Goal: Task Accomplishment & Management: Complete application form

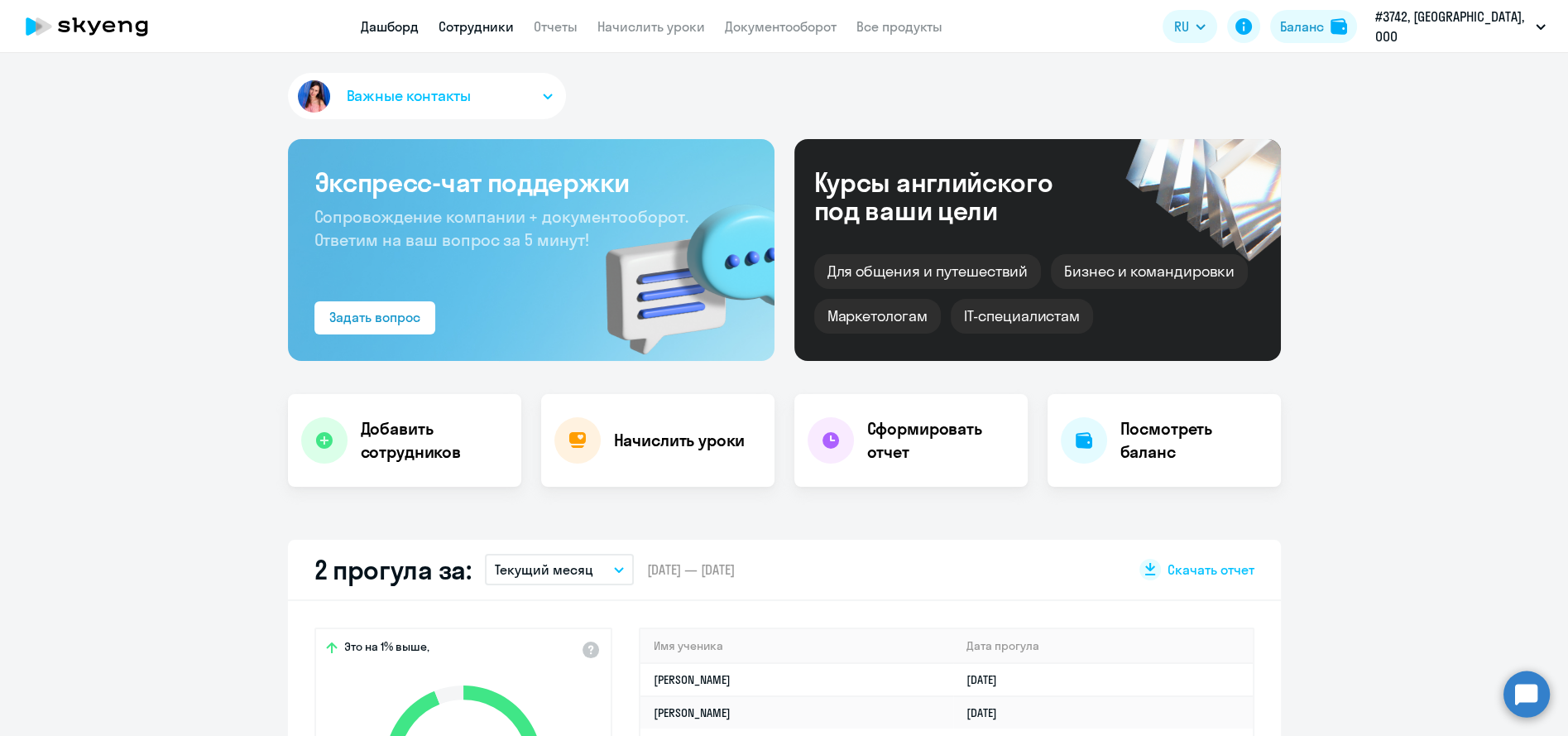
click at [476, 31] on link "Сотрудники" at bounding box center [476, 26] width 75 height 17
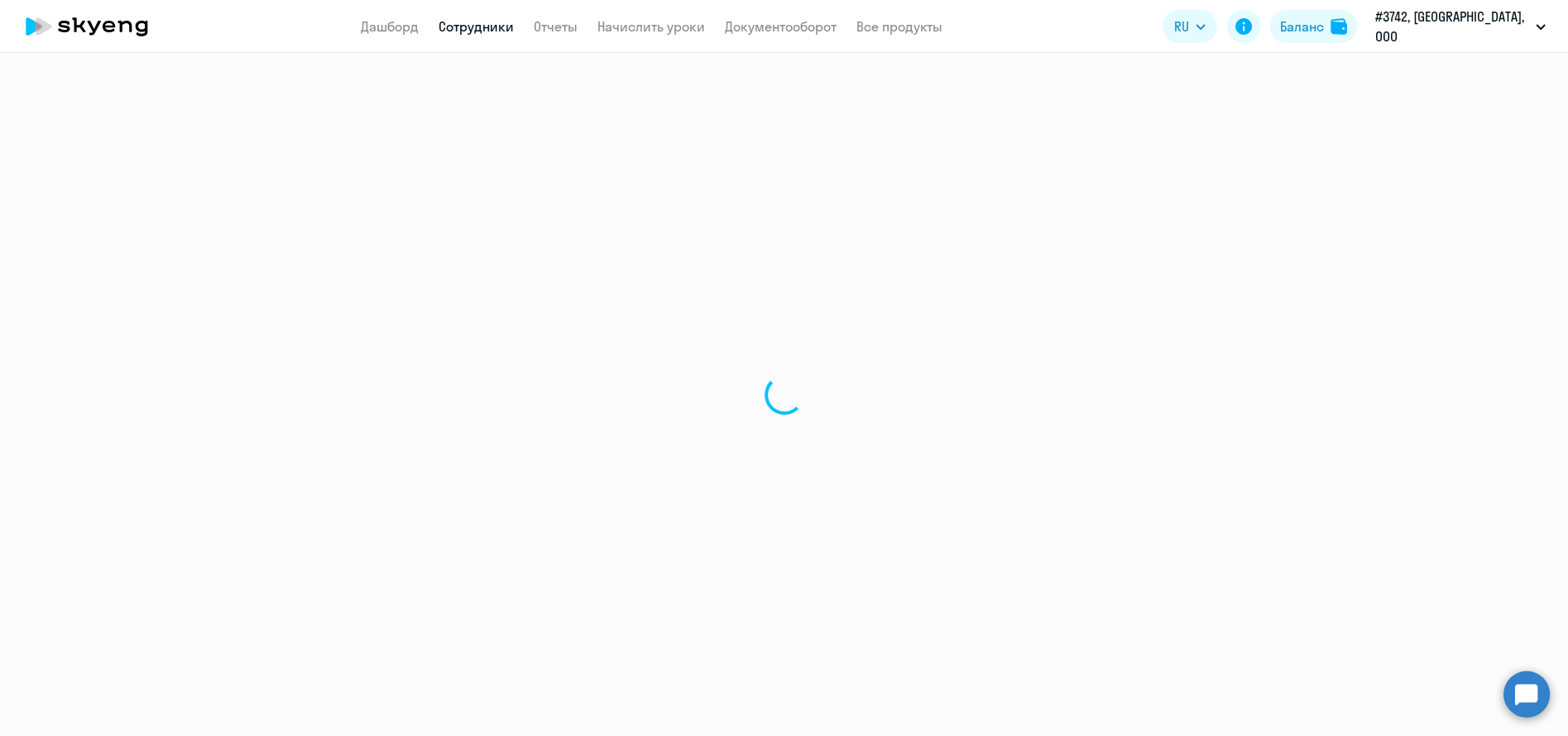
select select "30"
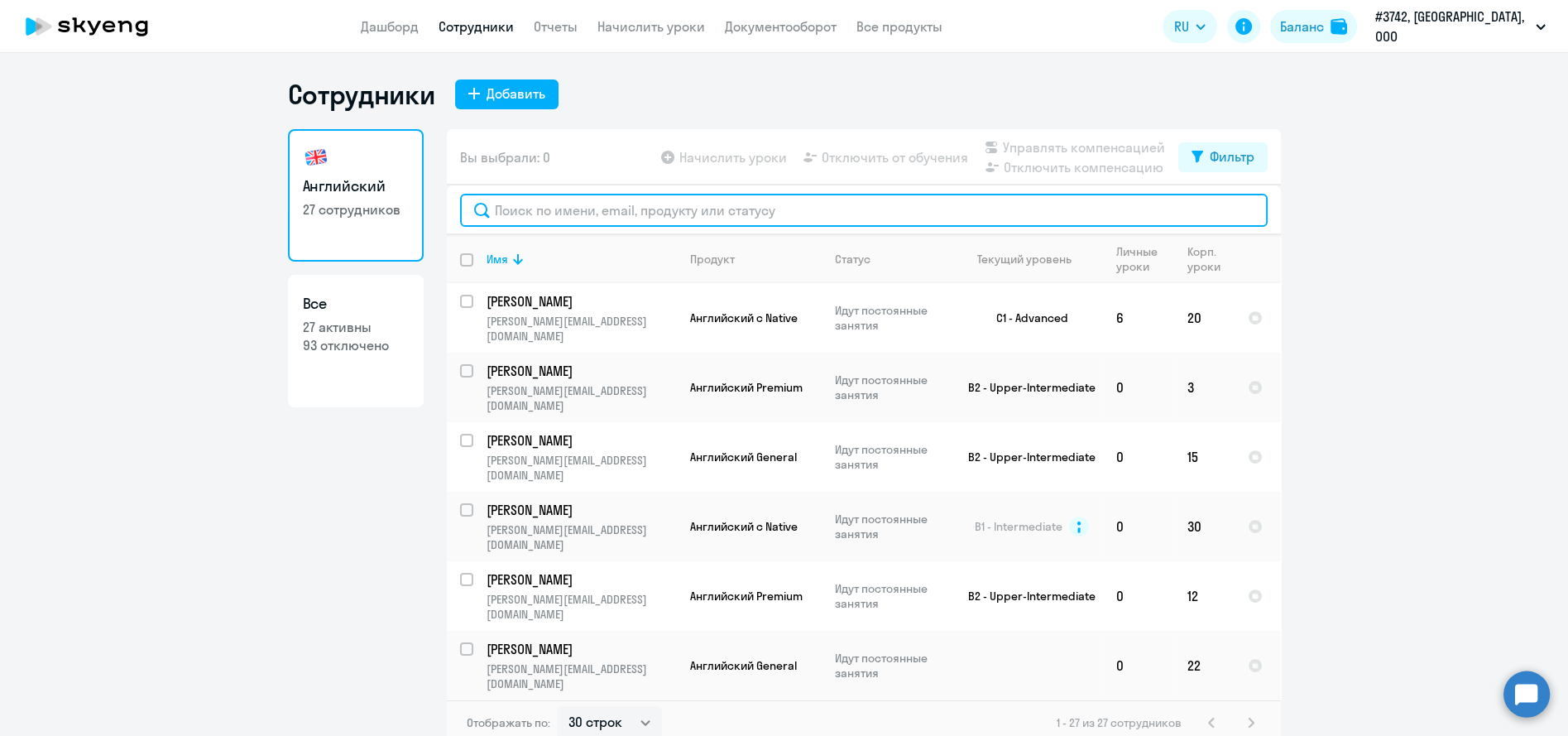
click at [549, 207] on input "text" at bounding box center [863, 210] width 807 height 33
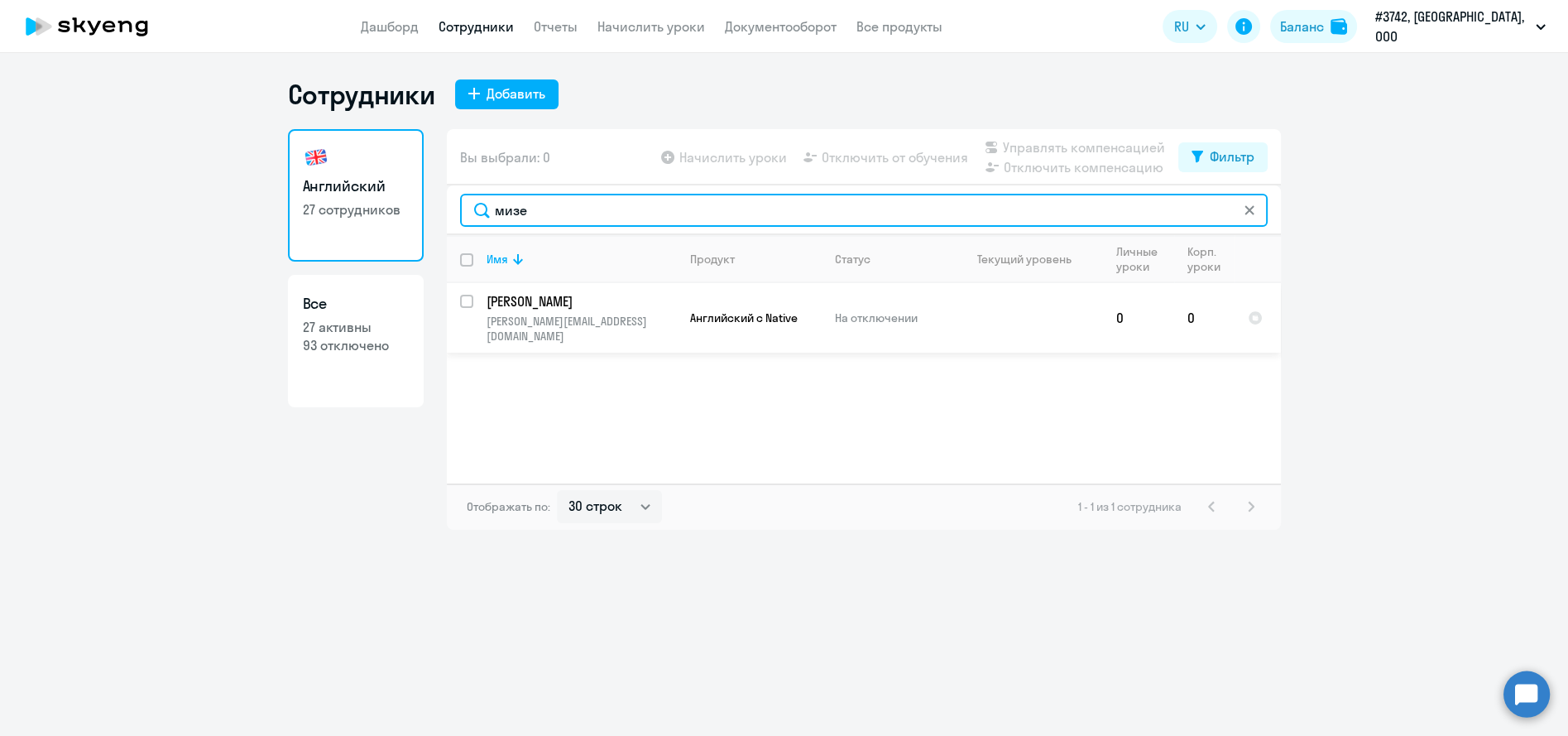
type input "мизе"
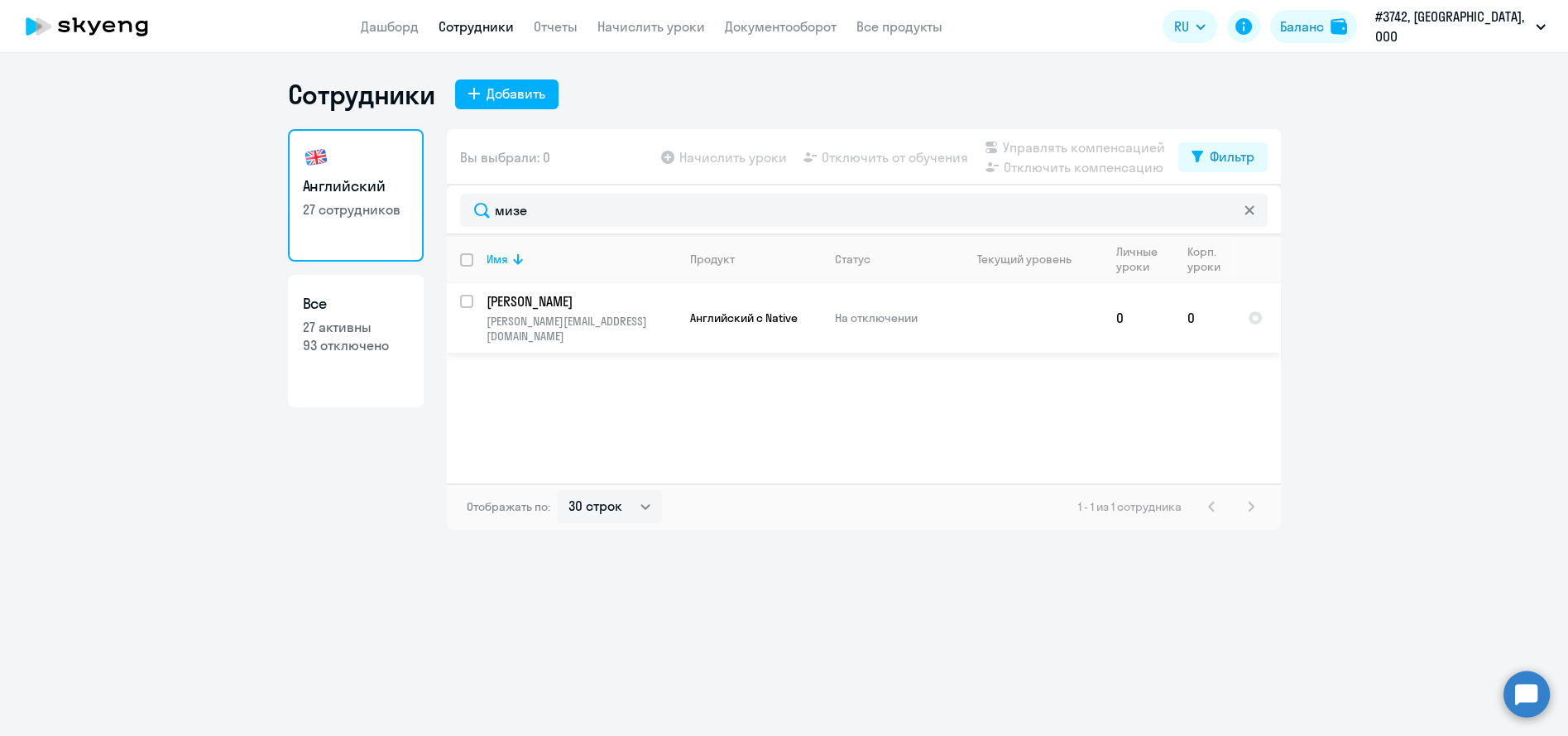
click at [611, 293] on p "[PERSON_NAME]" at bounding box center [579, 300] width 187 height 19
select select "english"
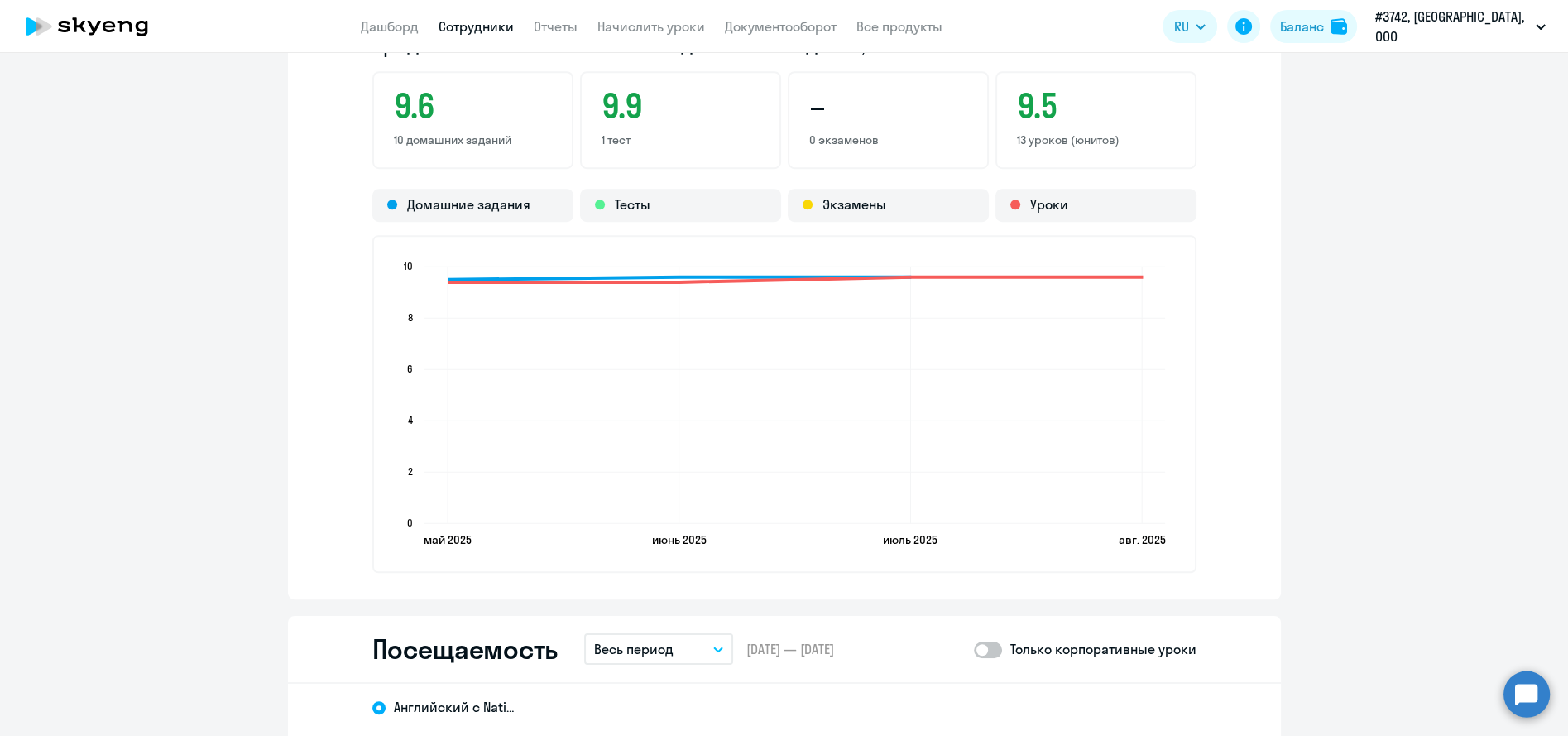
scroll to position [1747, 0]
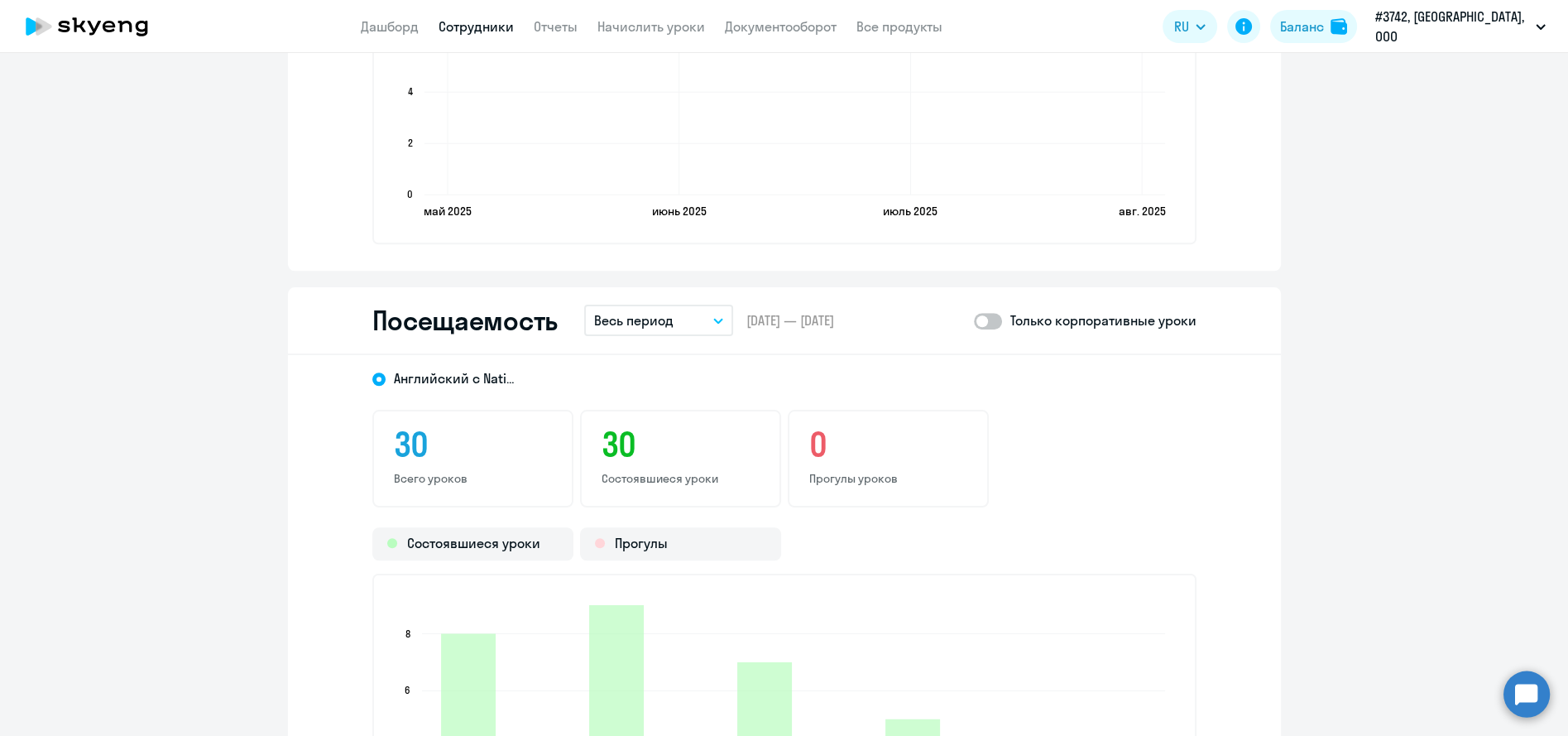
click at [685, 323] on button "Весь период" at bounding box center [659, 320] width 149 height 31
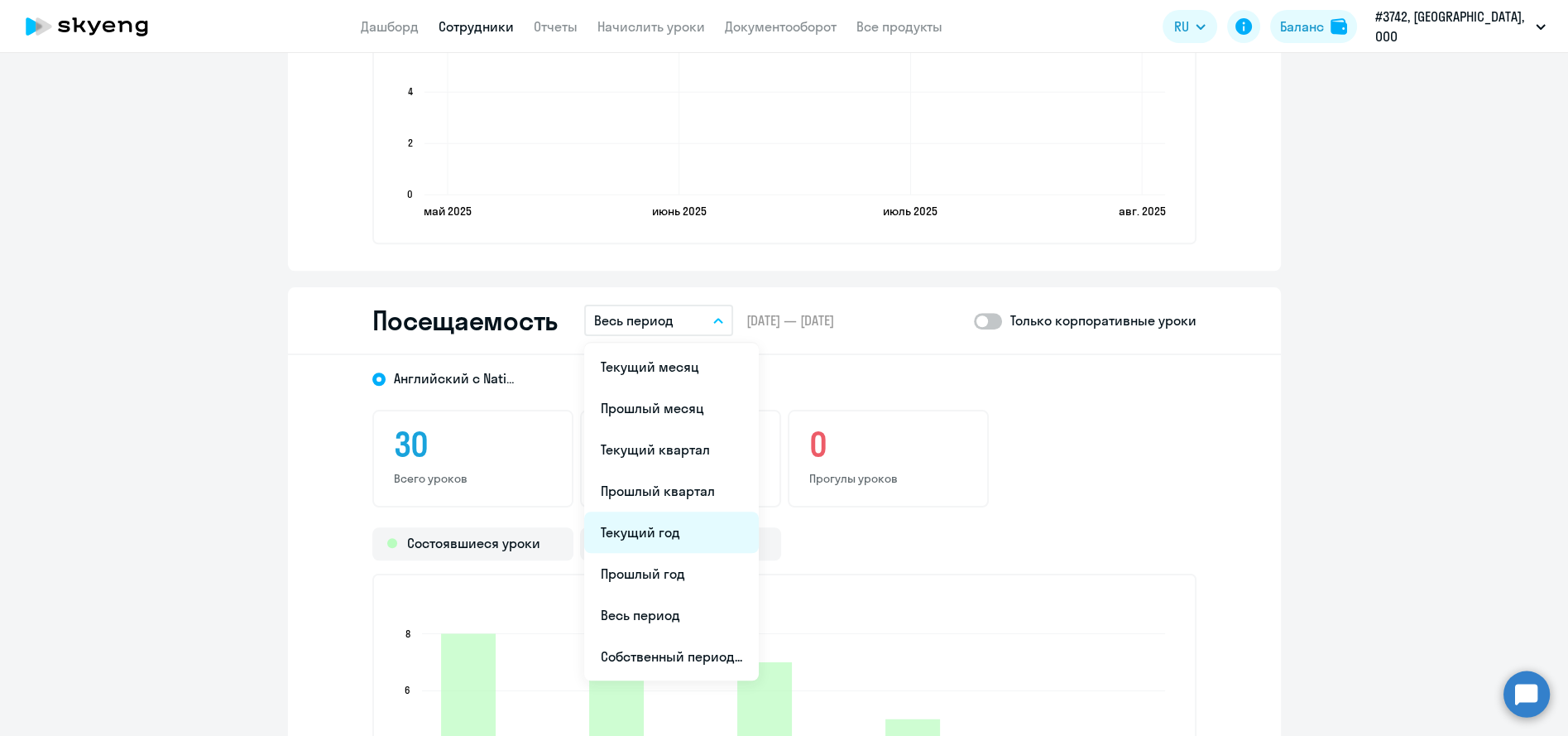
click at [659, 534] on li "Текущий год" at bounding box center [671, 532] width 174 height 41
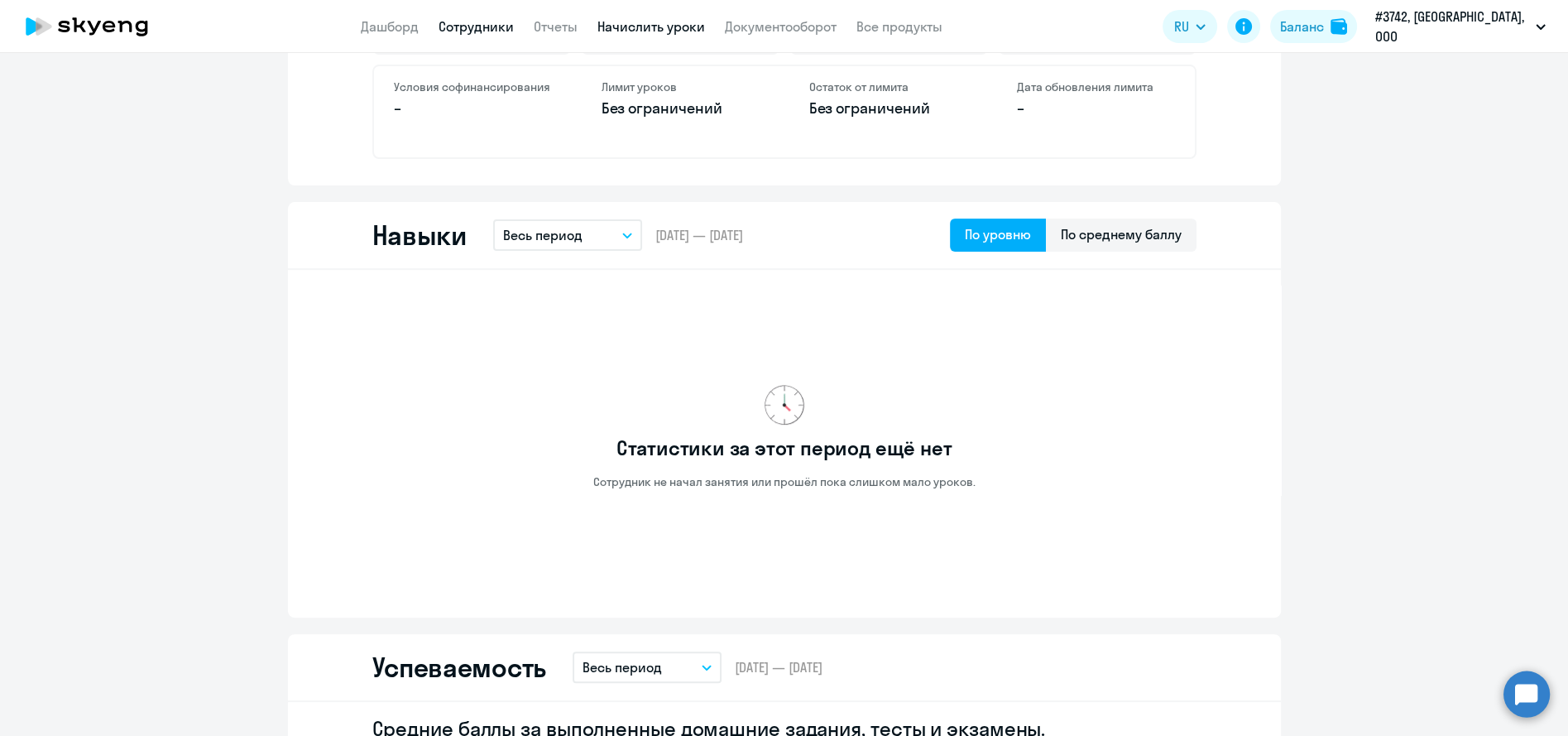
click at [663, 26] on link "Начислить уроки" at bounding box center [651, 26] width 108 height 17
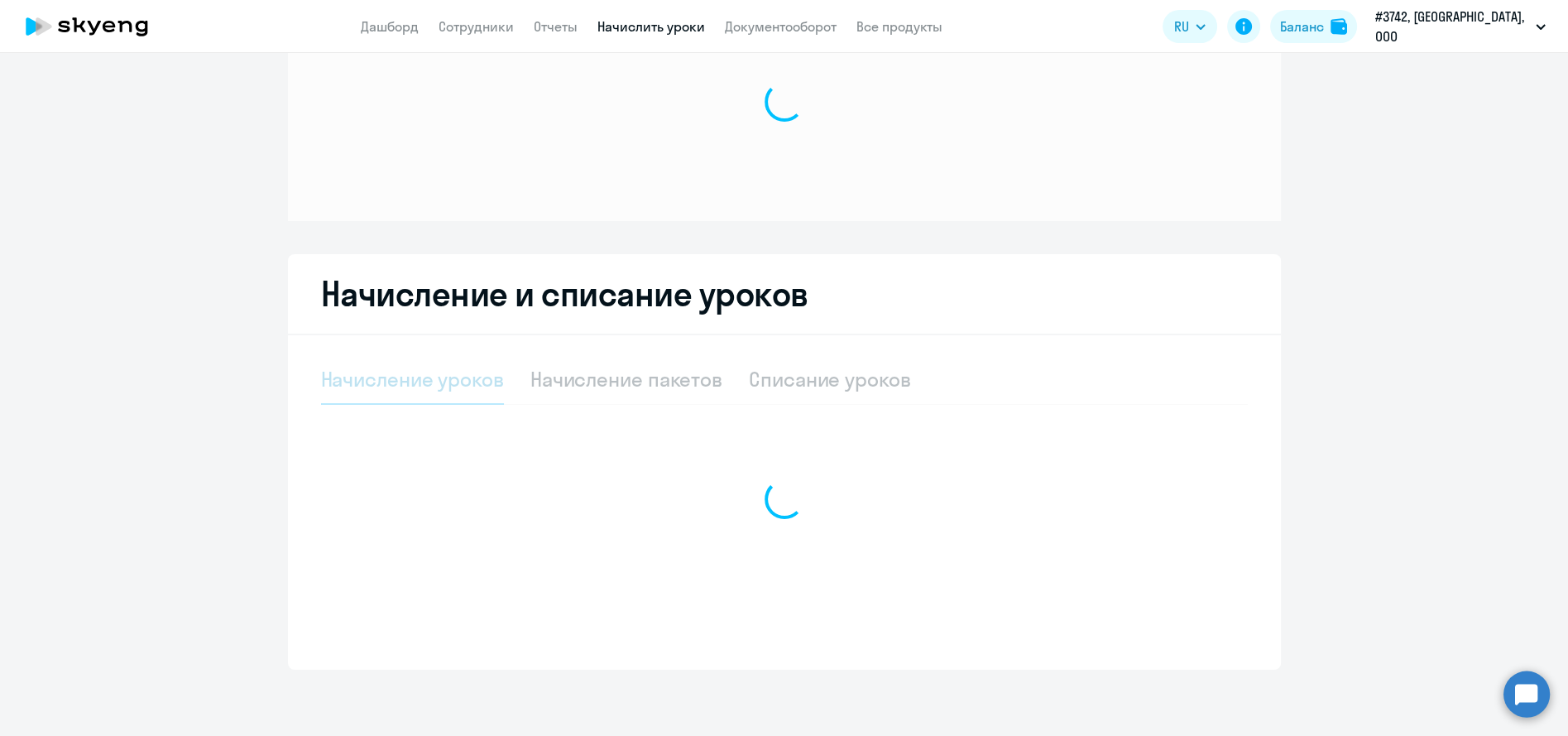
scroll to position [94, 0]
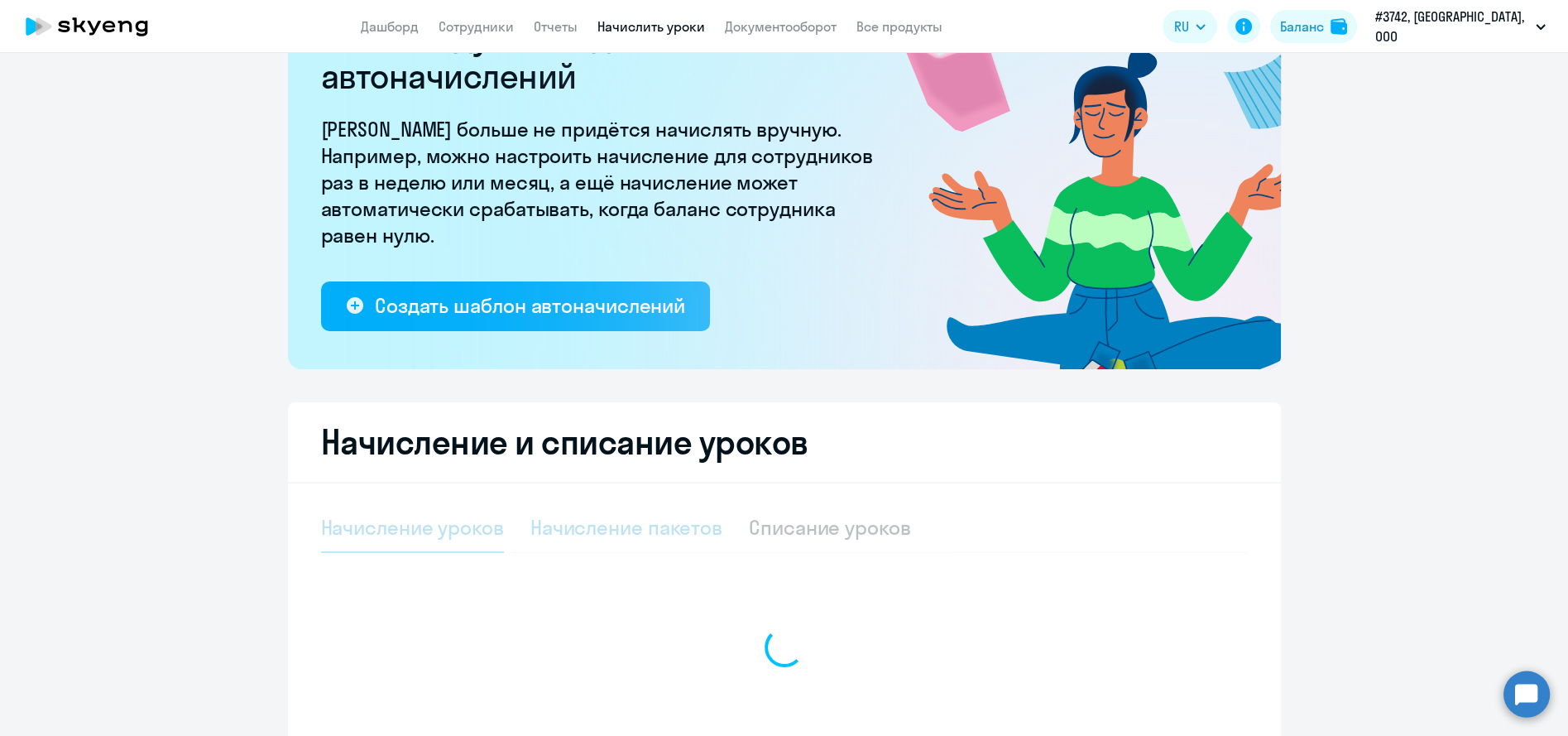
select select "10"
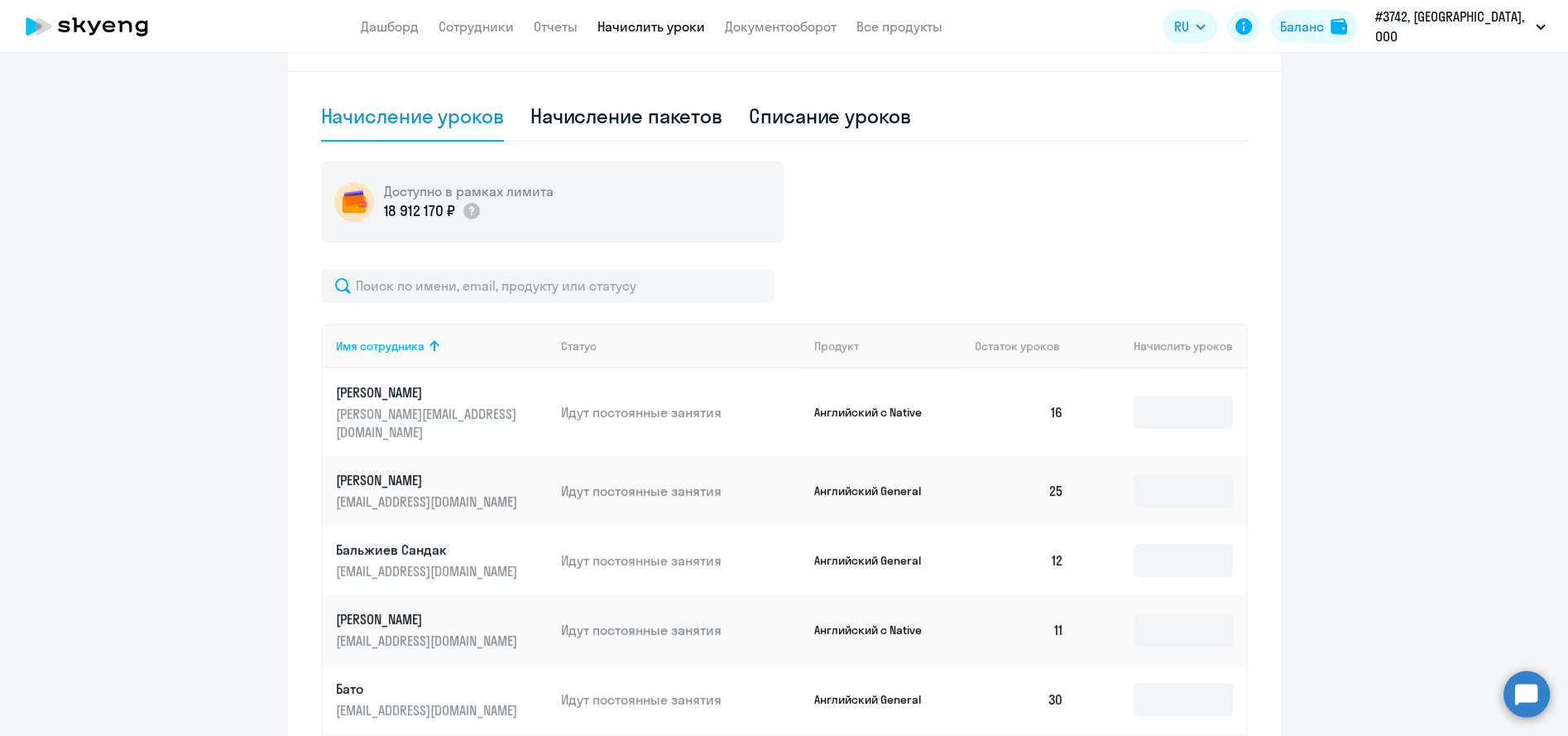
scroll to position [554, 0]
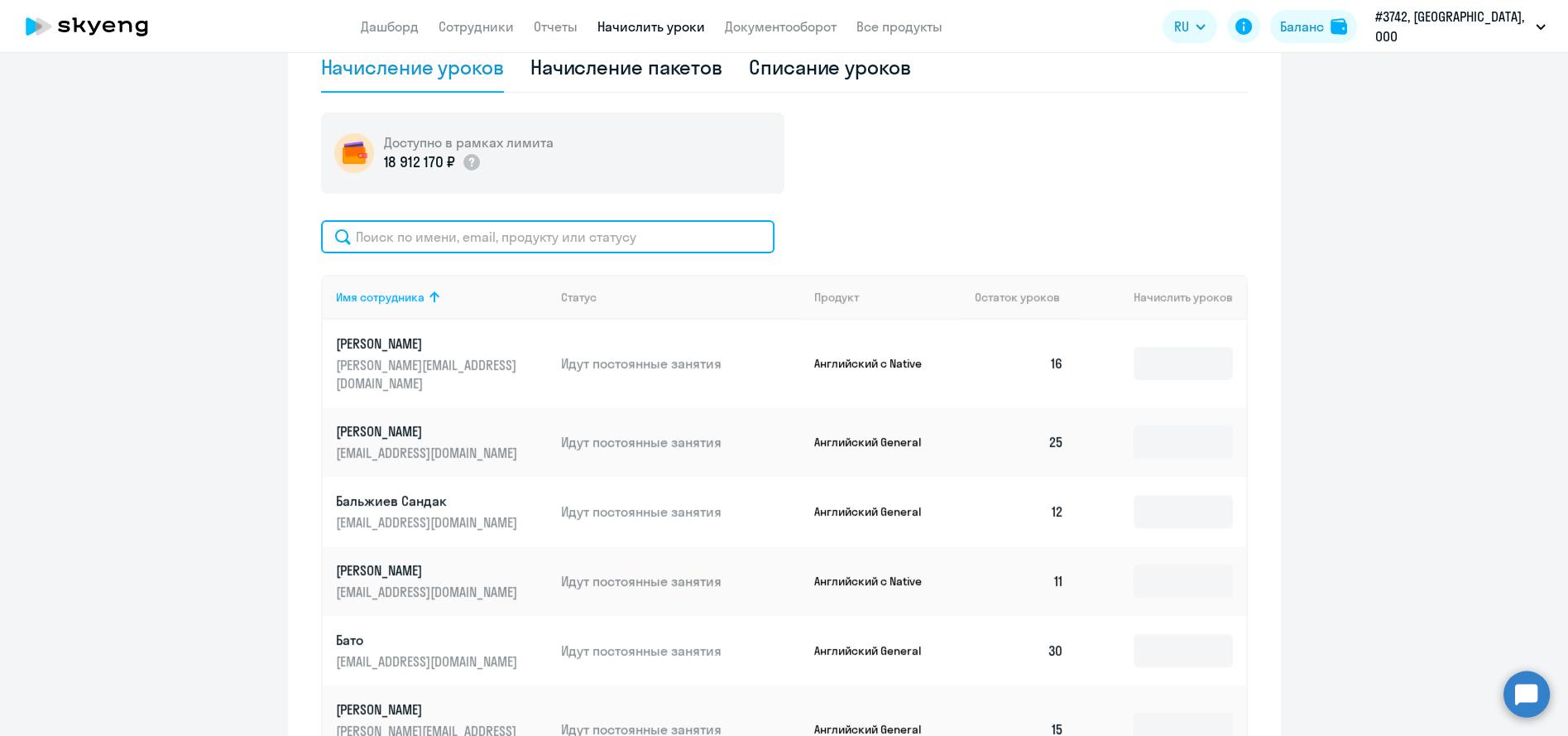
click at [497, 235] on input "text" at bounding box center [547, 237] width 453 height 33
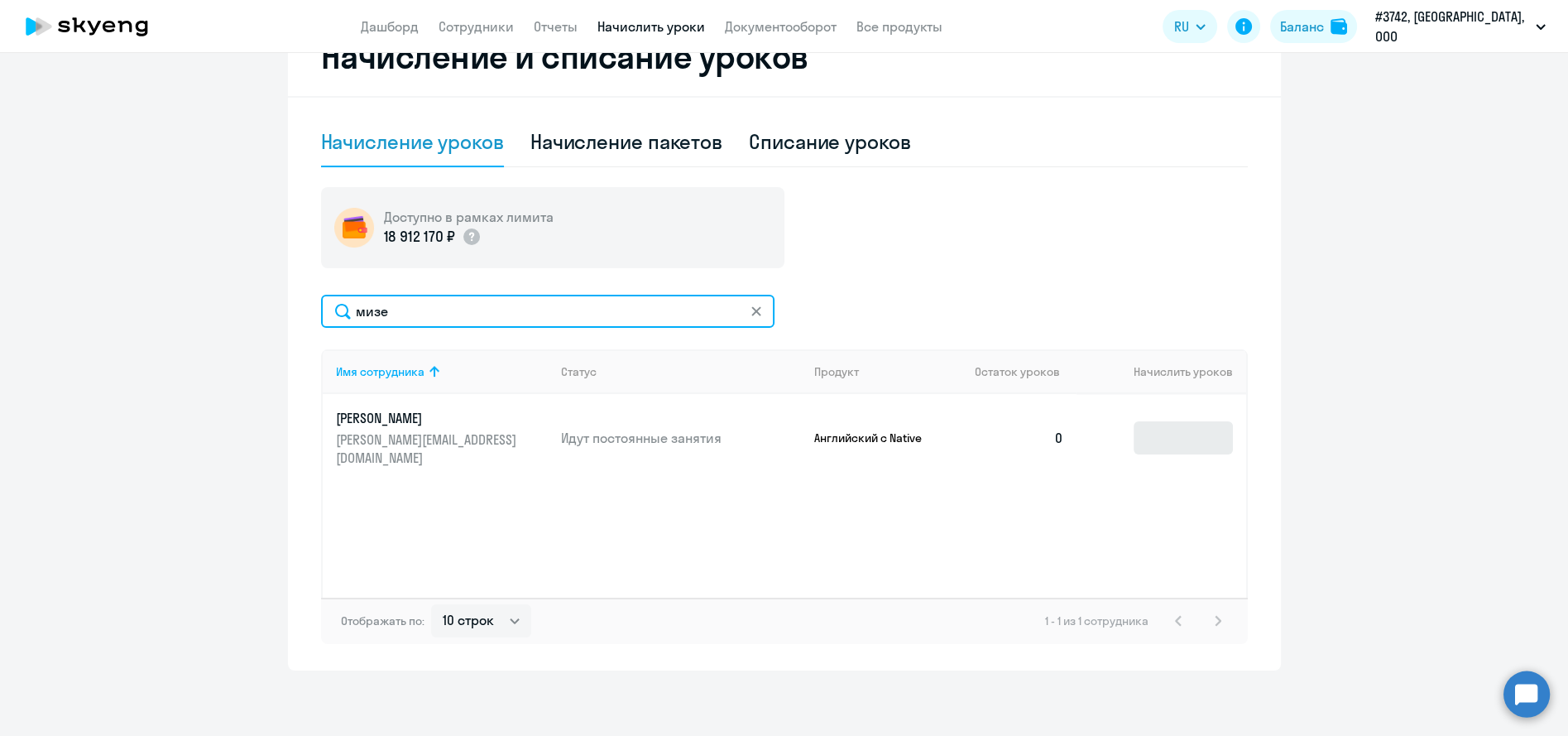
type input "мизе"
click at [1165, 423] on input at bounding box center [1182, 437] width 99 height 33
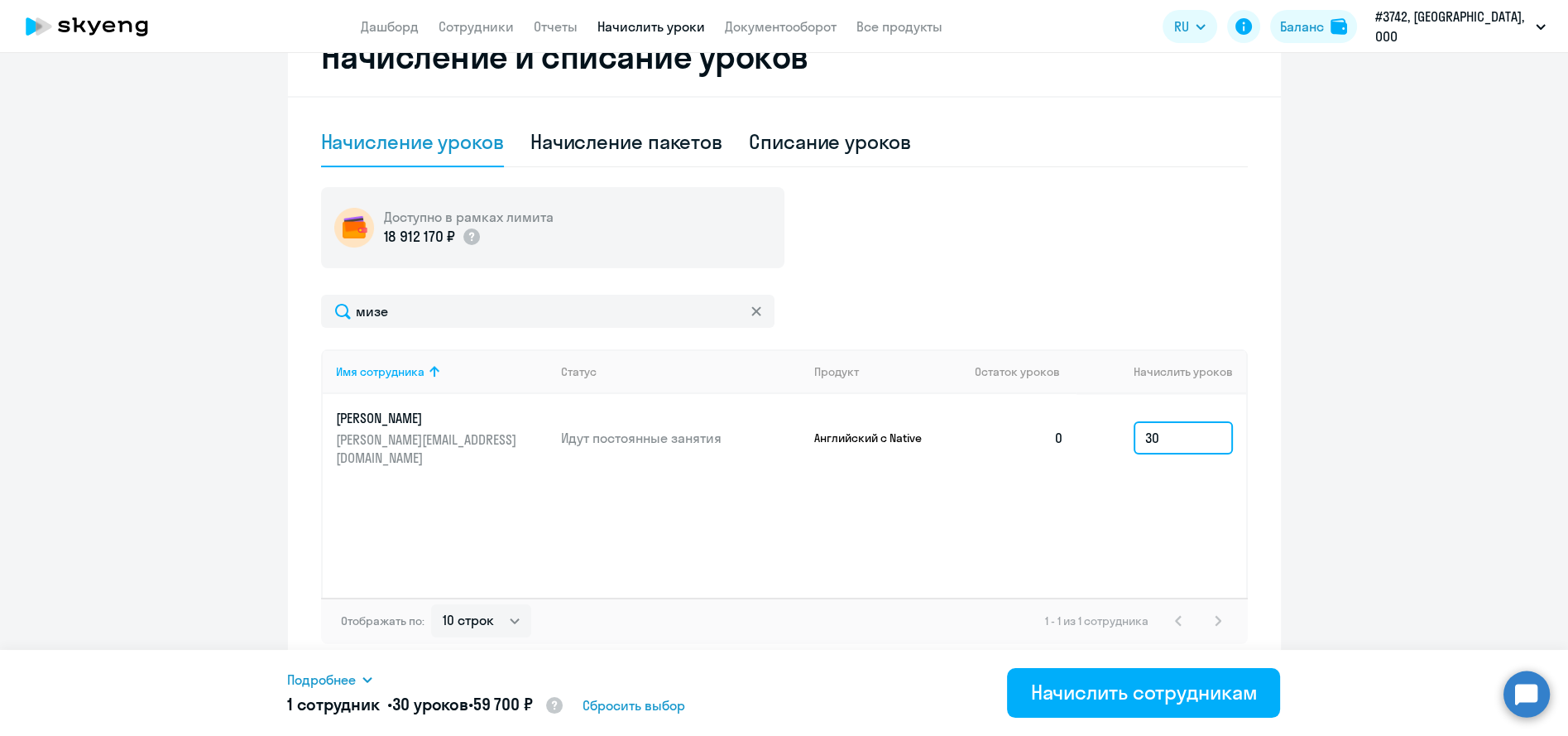
type input "3"
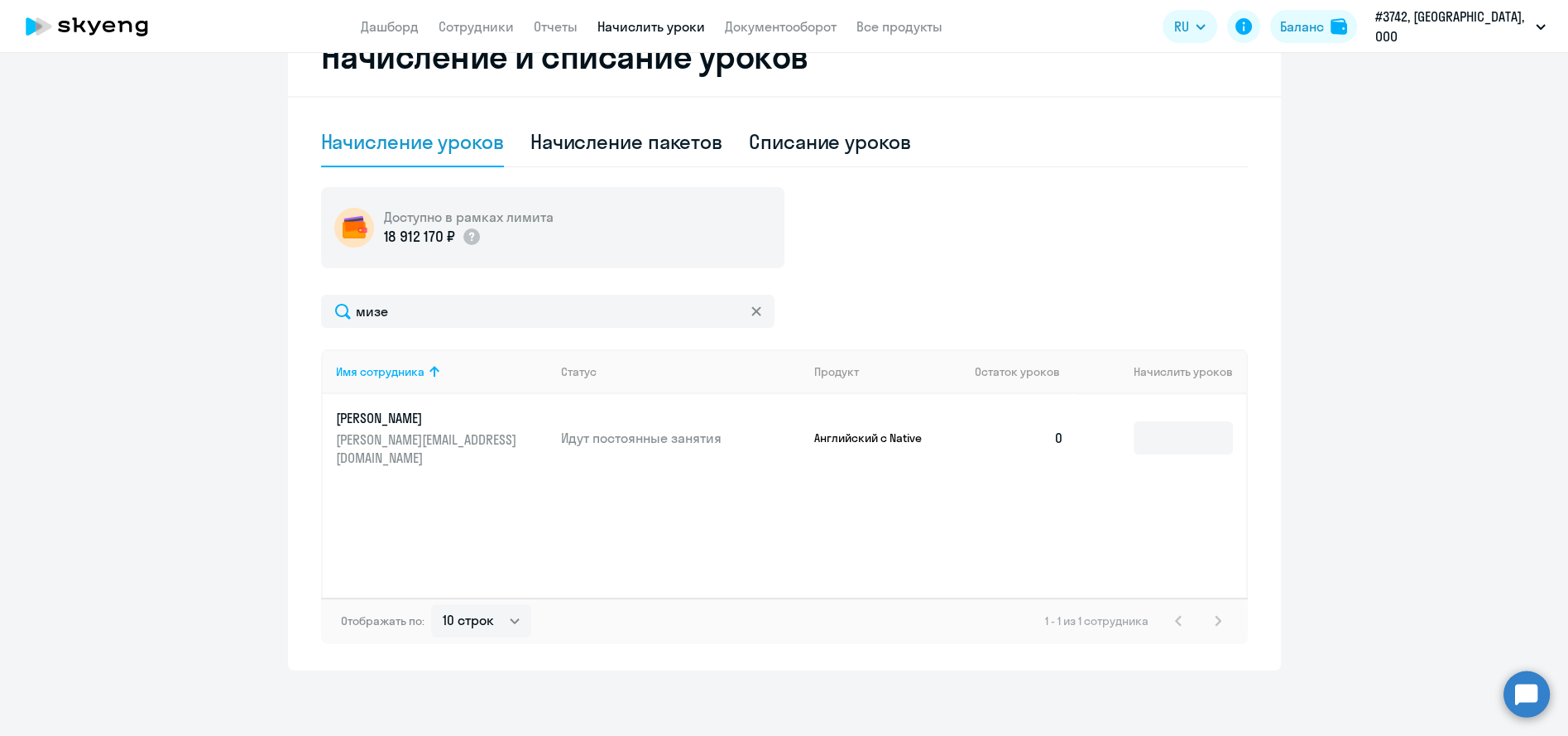
click at [1138, 406] on td at bounding box center [1161, 437] width 168 height 88
click at [1145, 429] on input at bounding box center [1182, 437] width 99 height 33
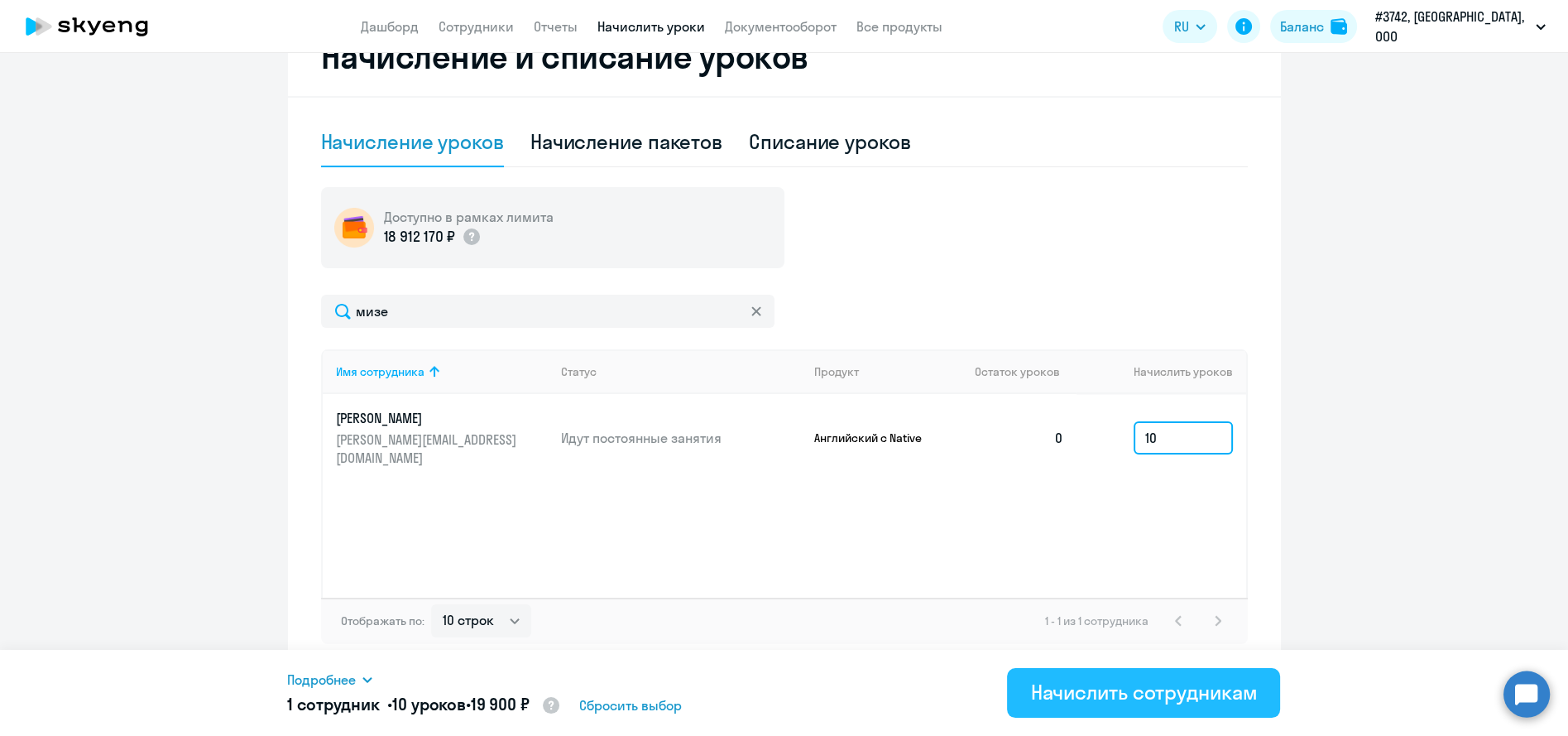
type input "10"
click at [1212, 683] on div "Начислить сотрудникам" at bounding box center [1144, 691] width 227 height 26
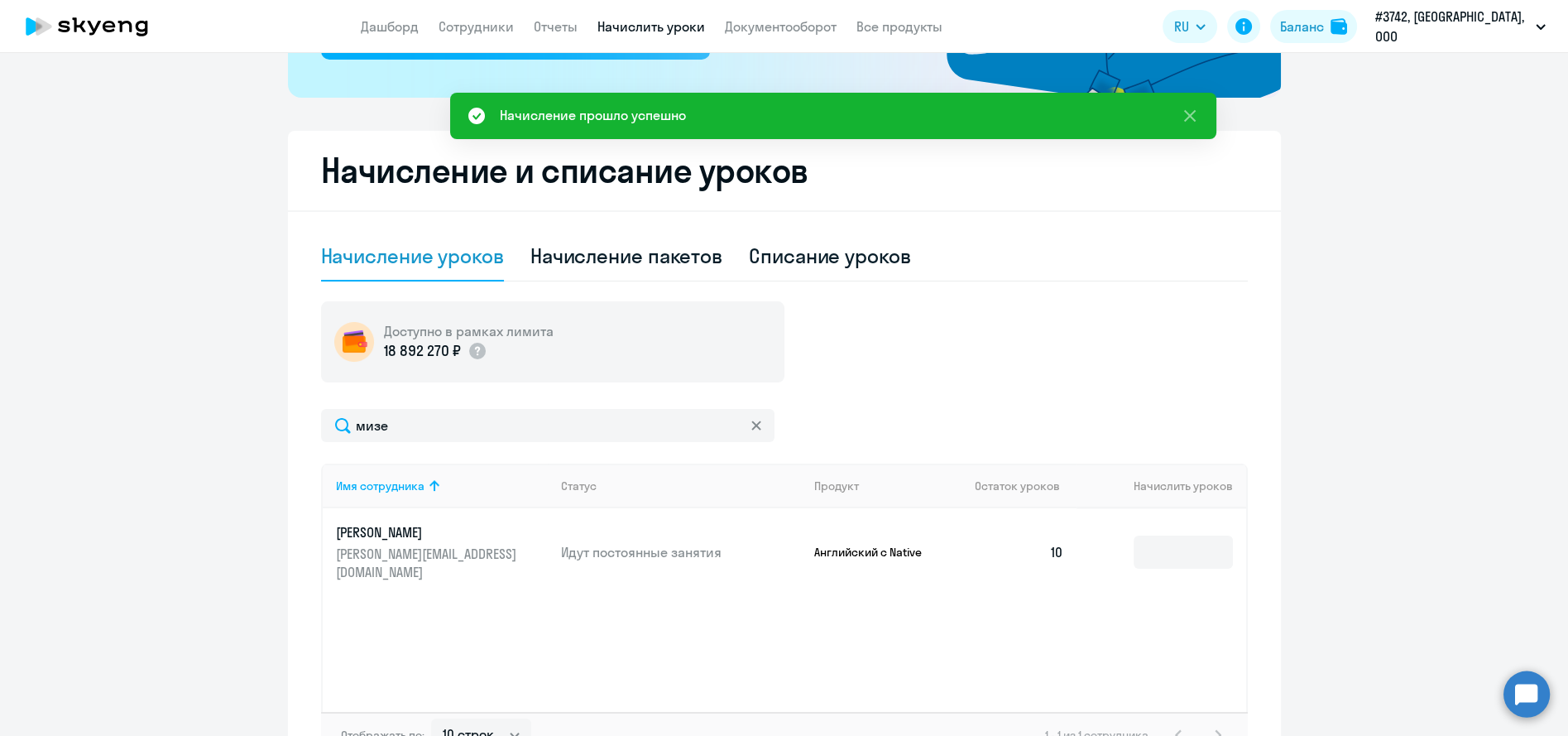
scroll to position [205, 0]
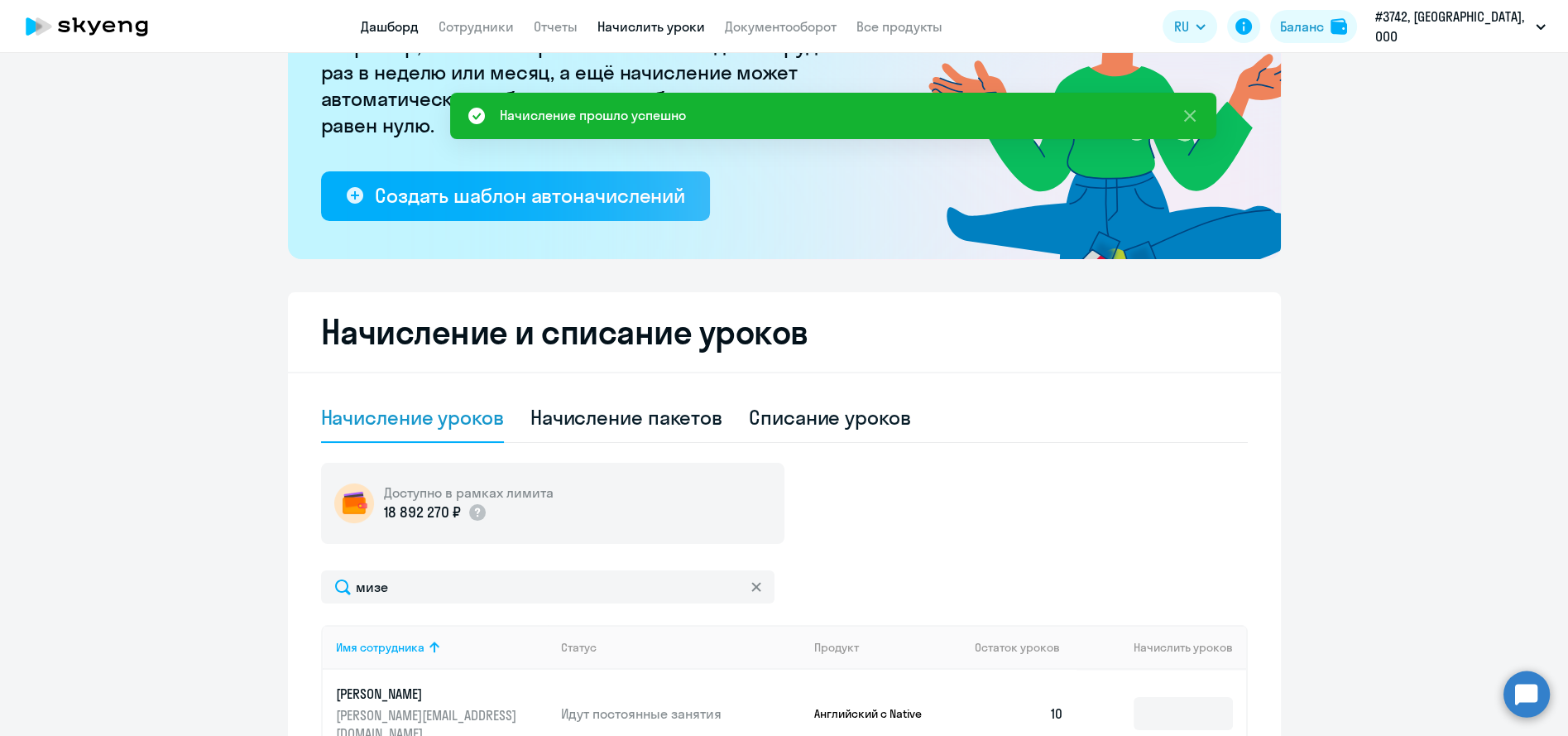
click at [417, 22] on link "Дашборд" at bounding box center [390, 26] width 58 height 17
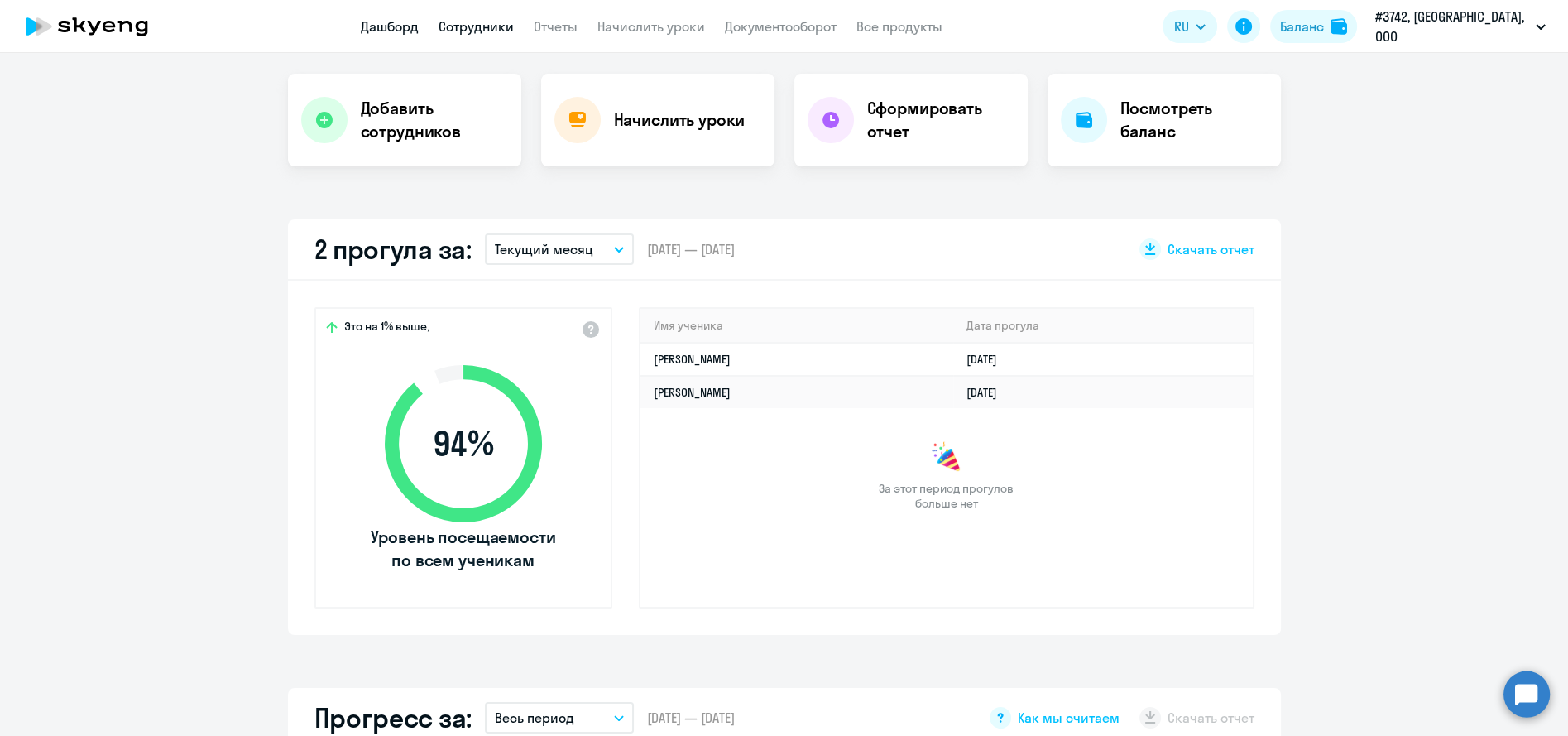
click at [453, 26] on link "Сотрудники" at bounding box center [476, 26] width 75 height 17
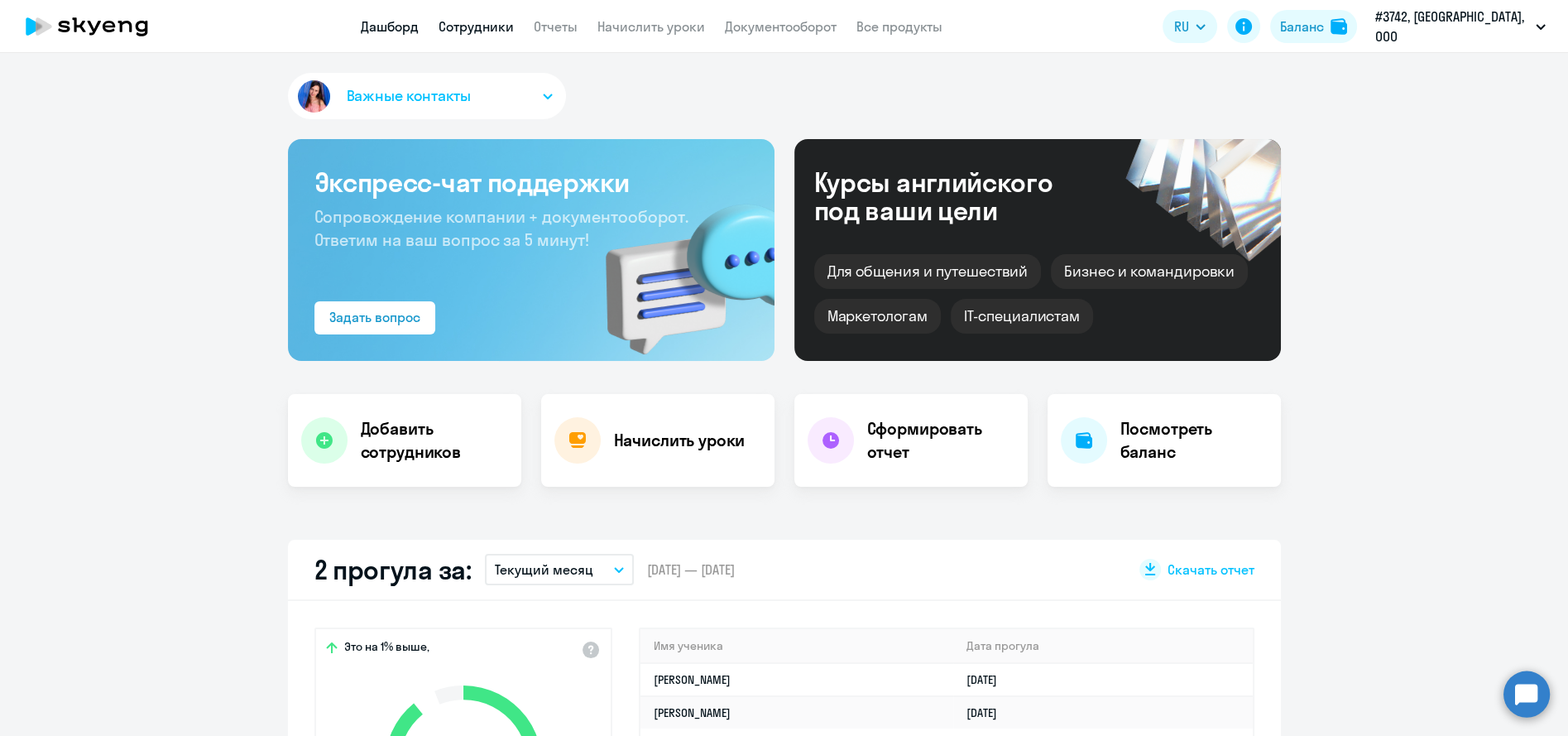
select select "30"
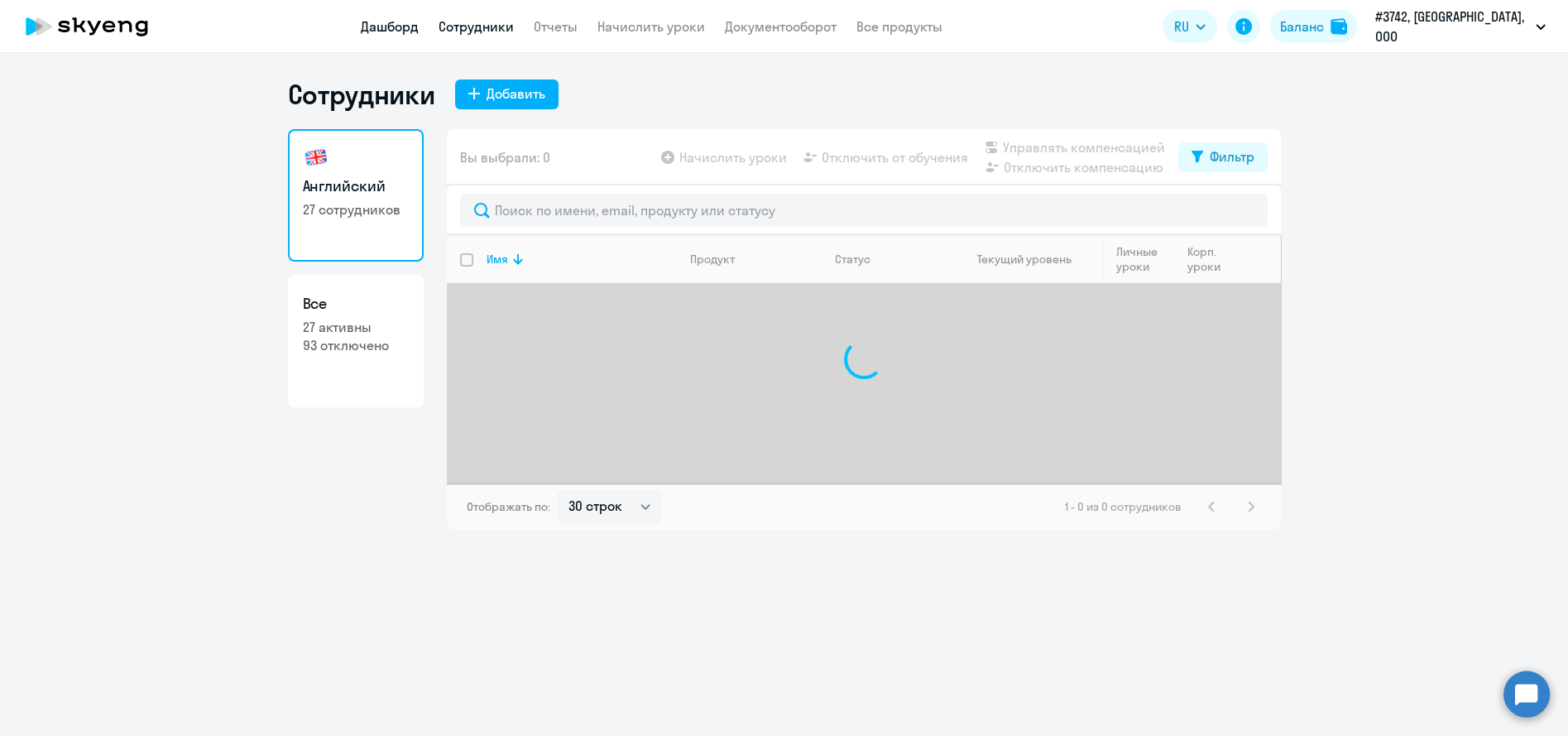
click at [404, 30] on link "Дашборд" at bounding box center [390, 26] width 58 height 17
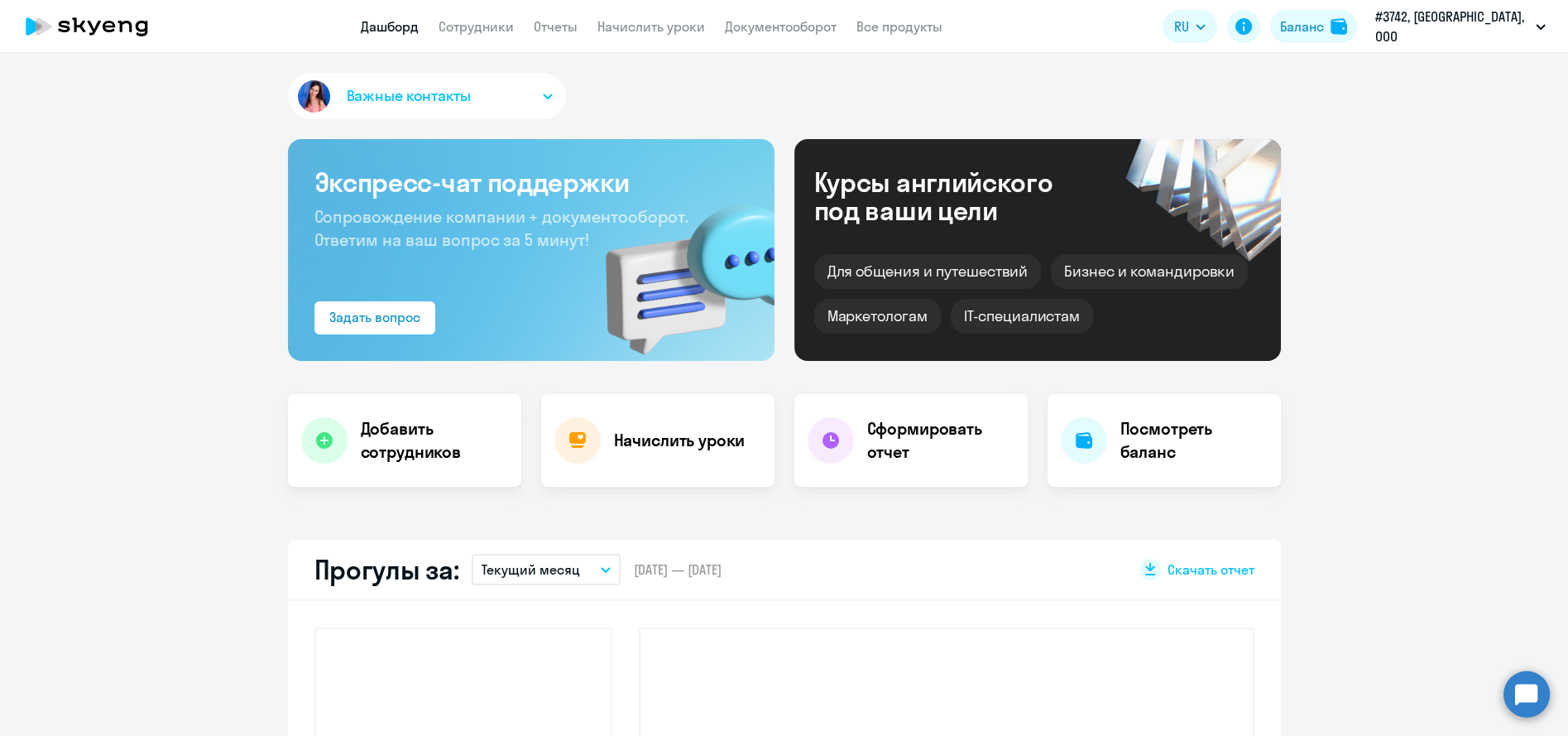
click at [147, 31] on icon at bounding box center [142, 28] width 13 height 16
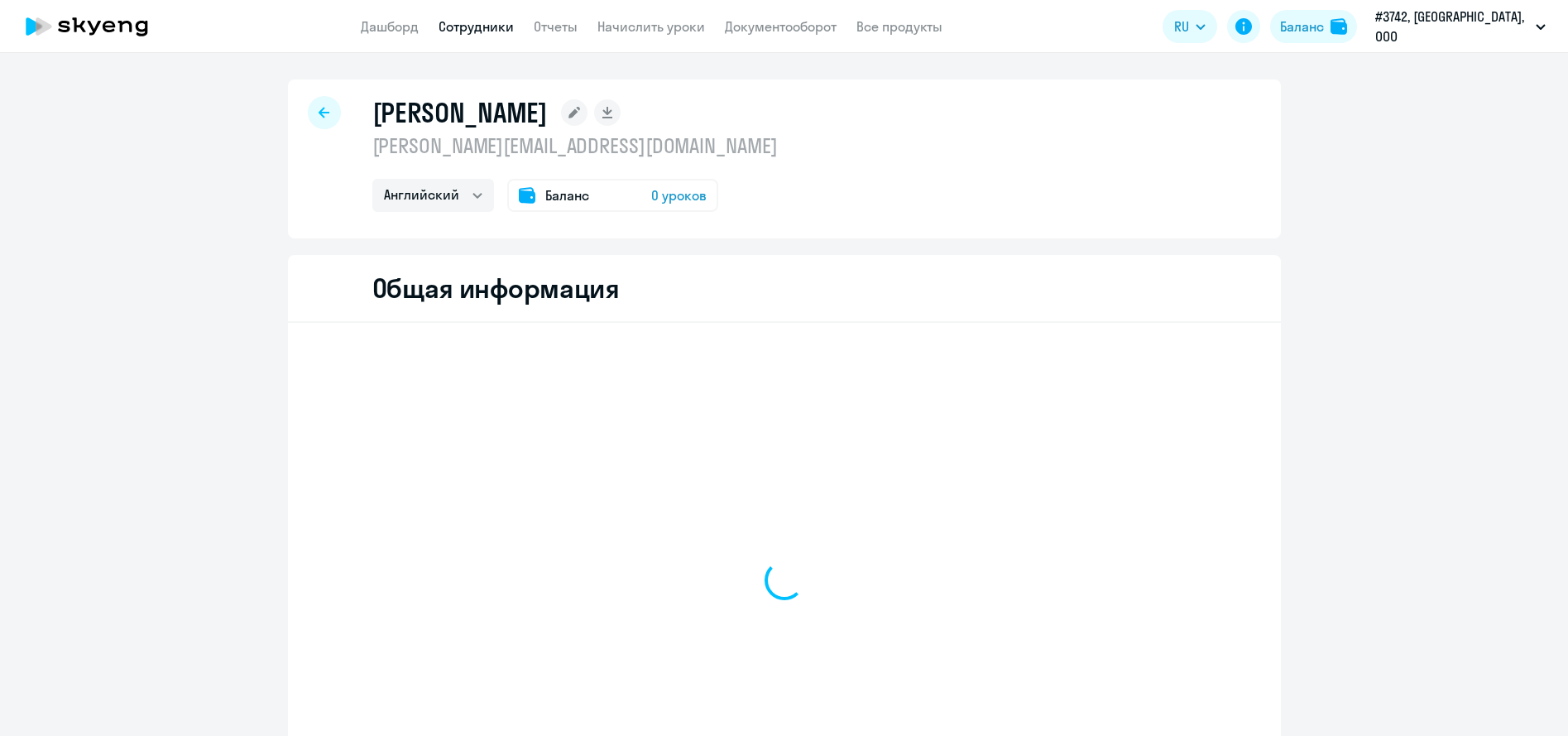
select select "english"
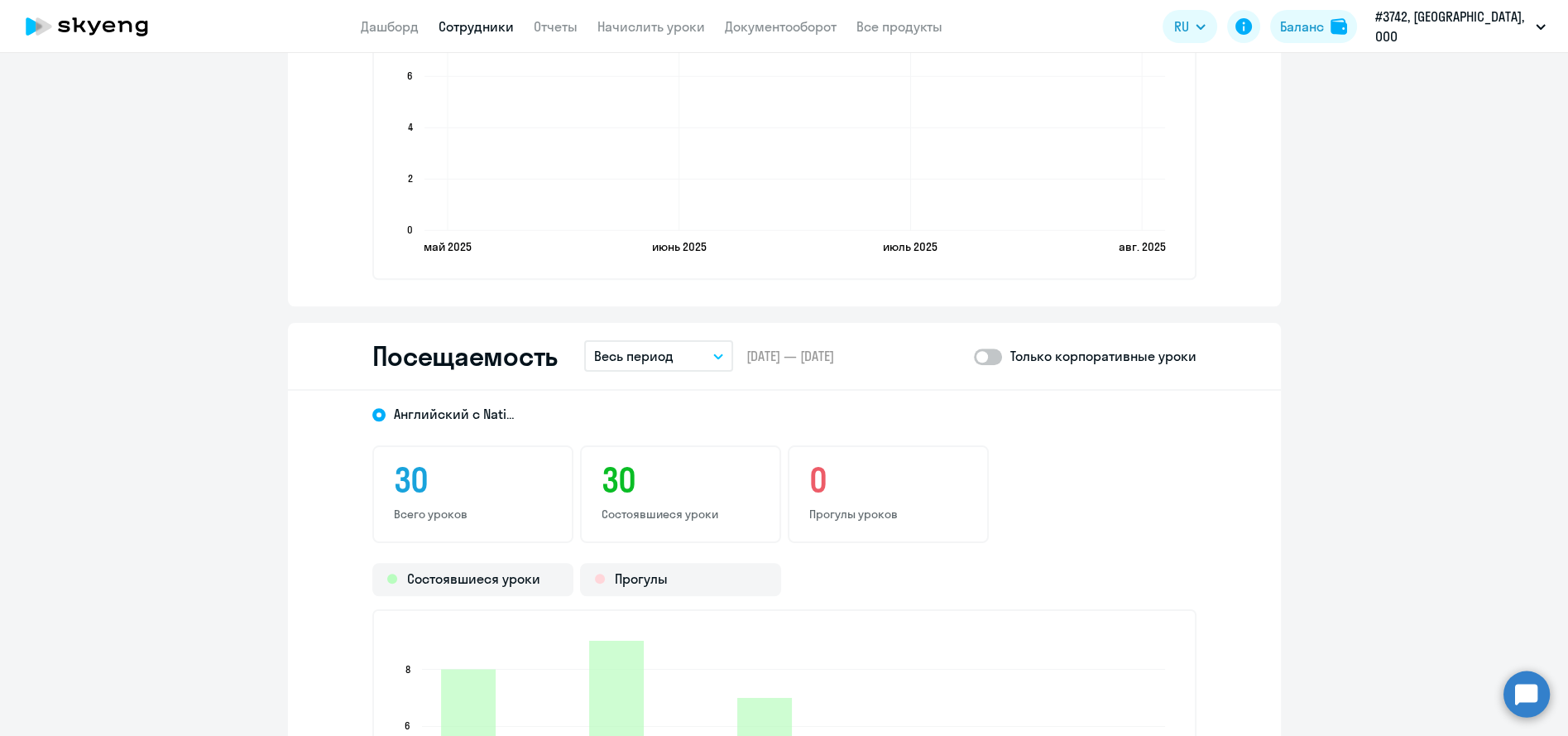
scroll to position [1931, 0]
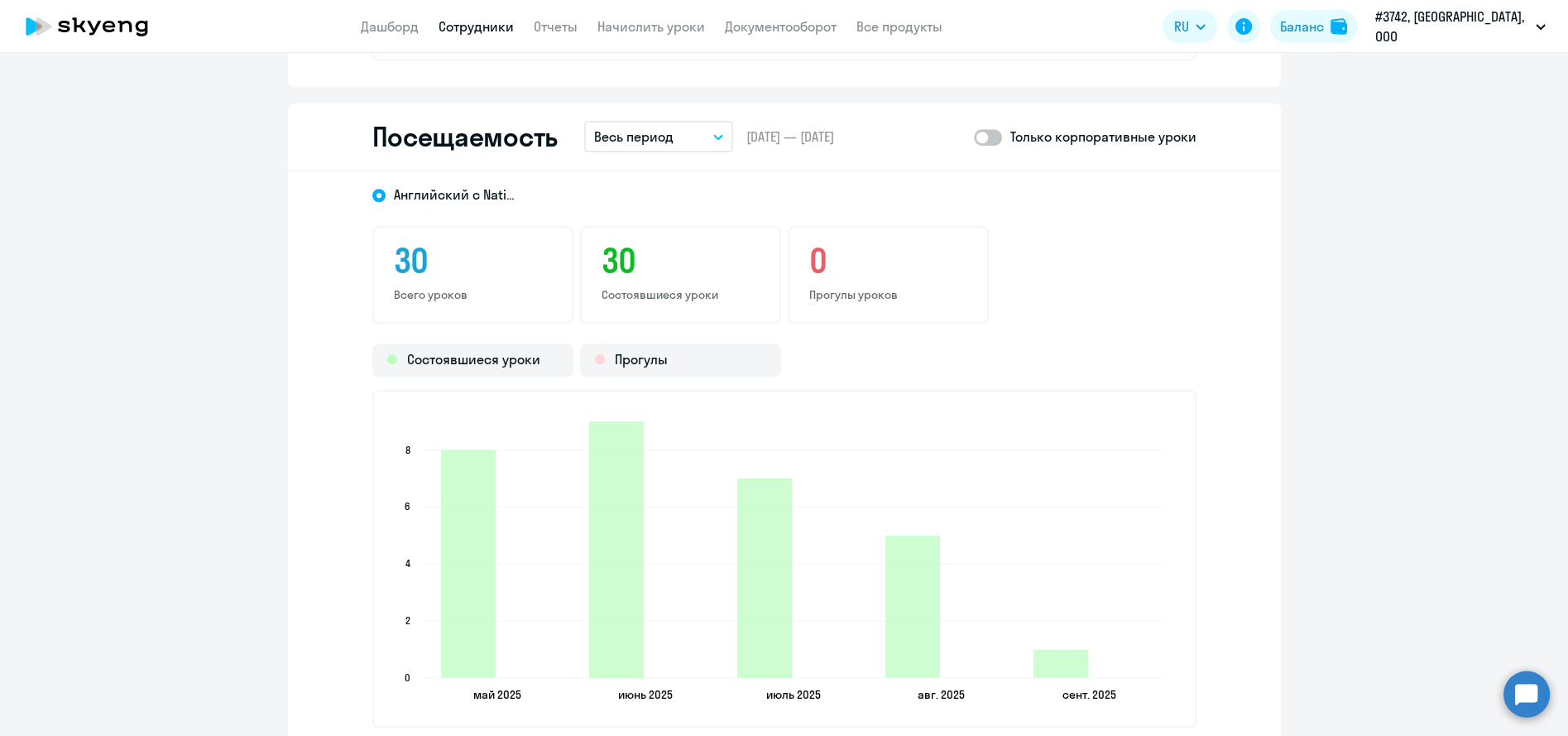
click at [692, 141] on button "Весь период" at bounding box center [659, 136] width 149 height 31
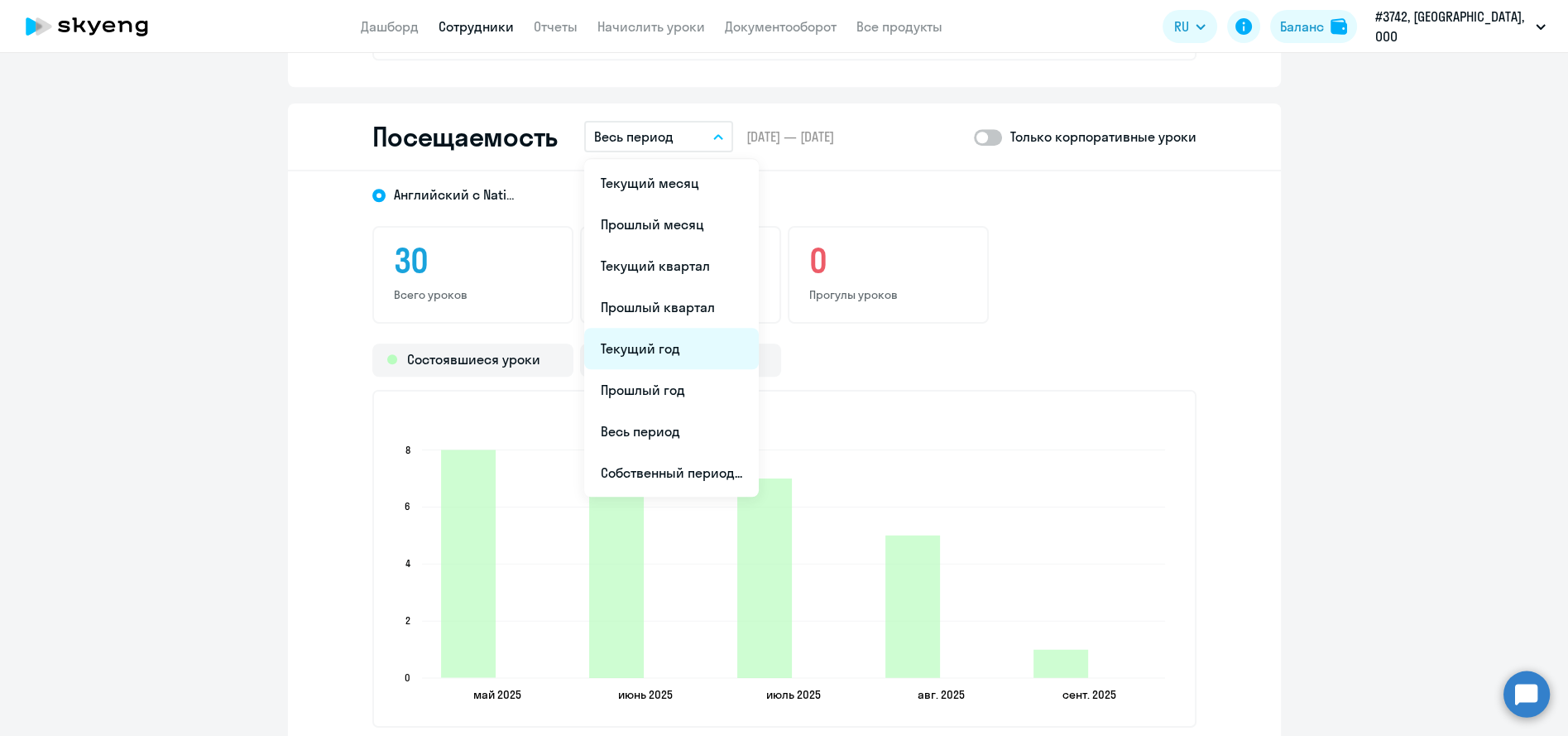
click at [666, 336] on li "Текущий год" at bounding box center [671, 348] width 174 height 41
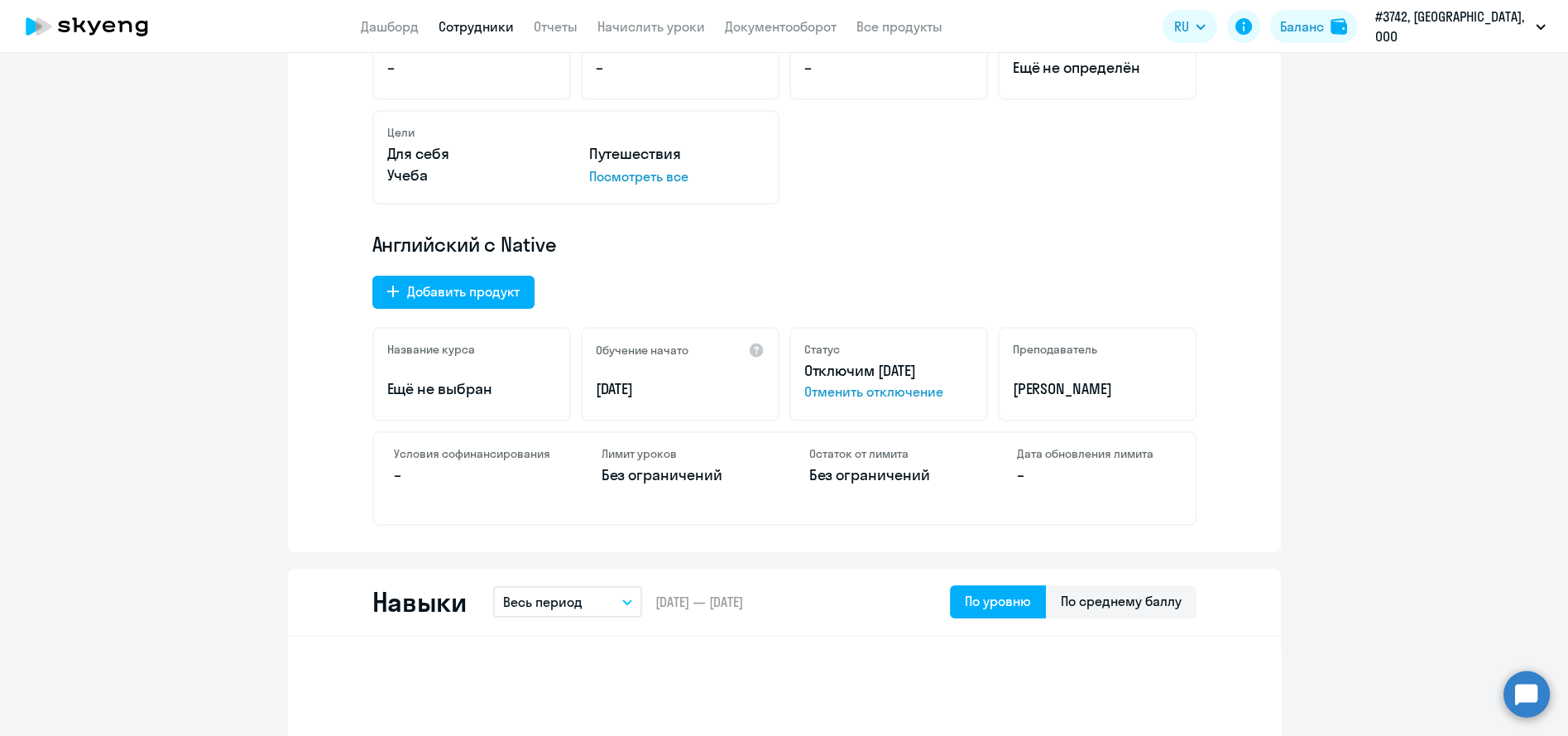
scroll to position [367, 0]
drag, startPoint x: 347, startPoint y: 212, endPoint x: 357, endPoint y: 211, distance: 10.0
click at [347, 212] on div "Мало данных, чтобы оценить прогресс Пройдено – До повышения уровня – Время разг…" at bounding box center [784, 253] width 993 height 597
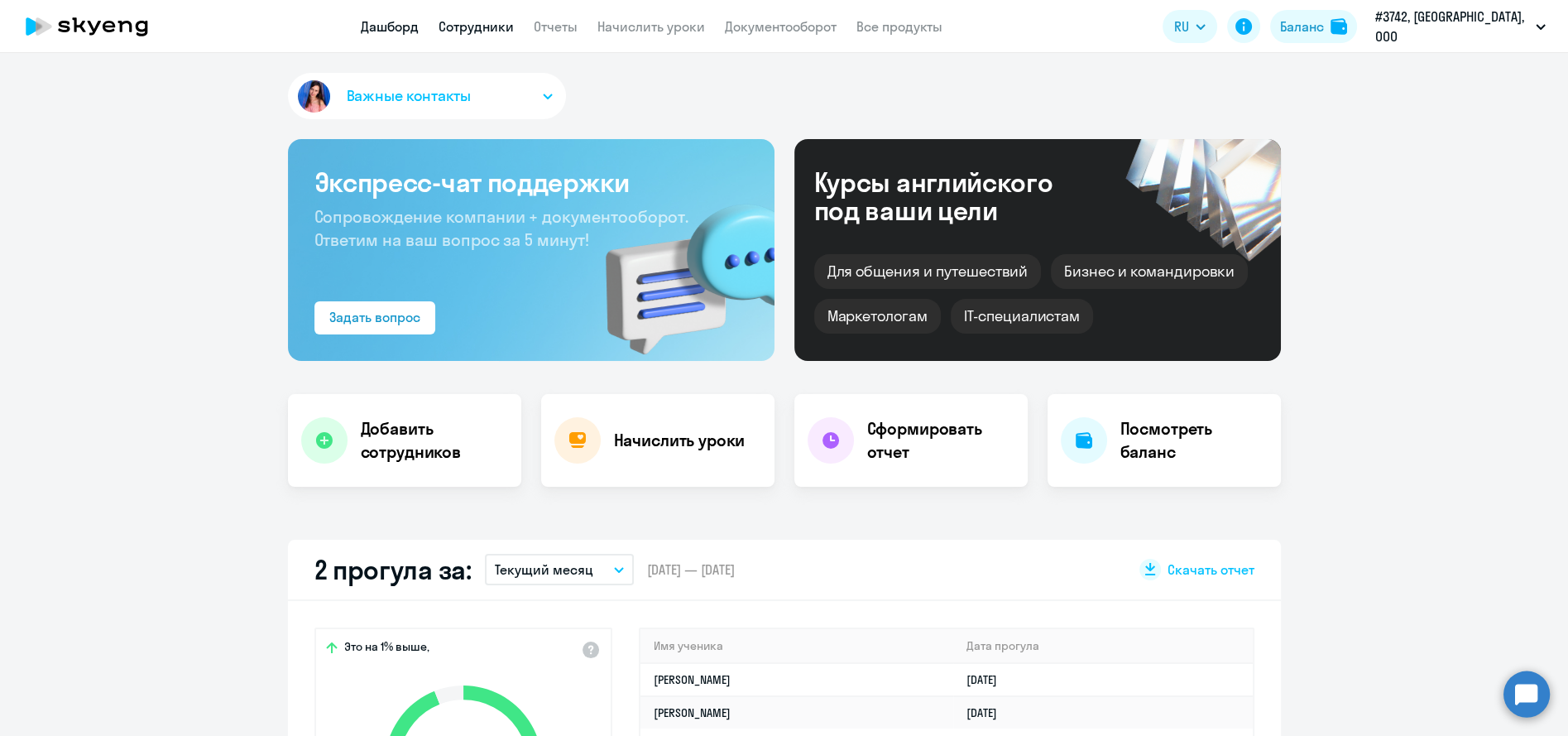
click at [495, 24] on link "Сотрудники" at bounding box center [476, 26] width 75 height 17
select select "30"
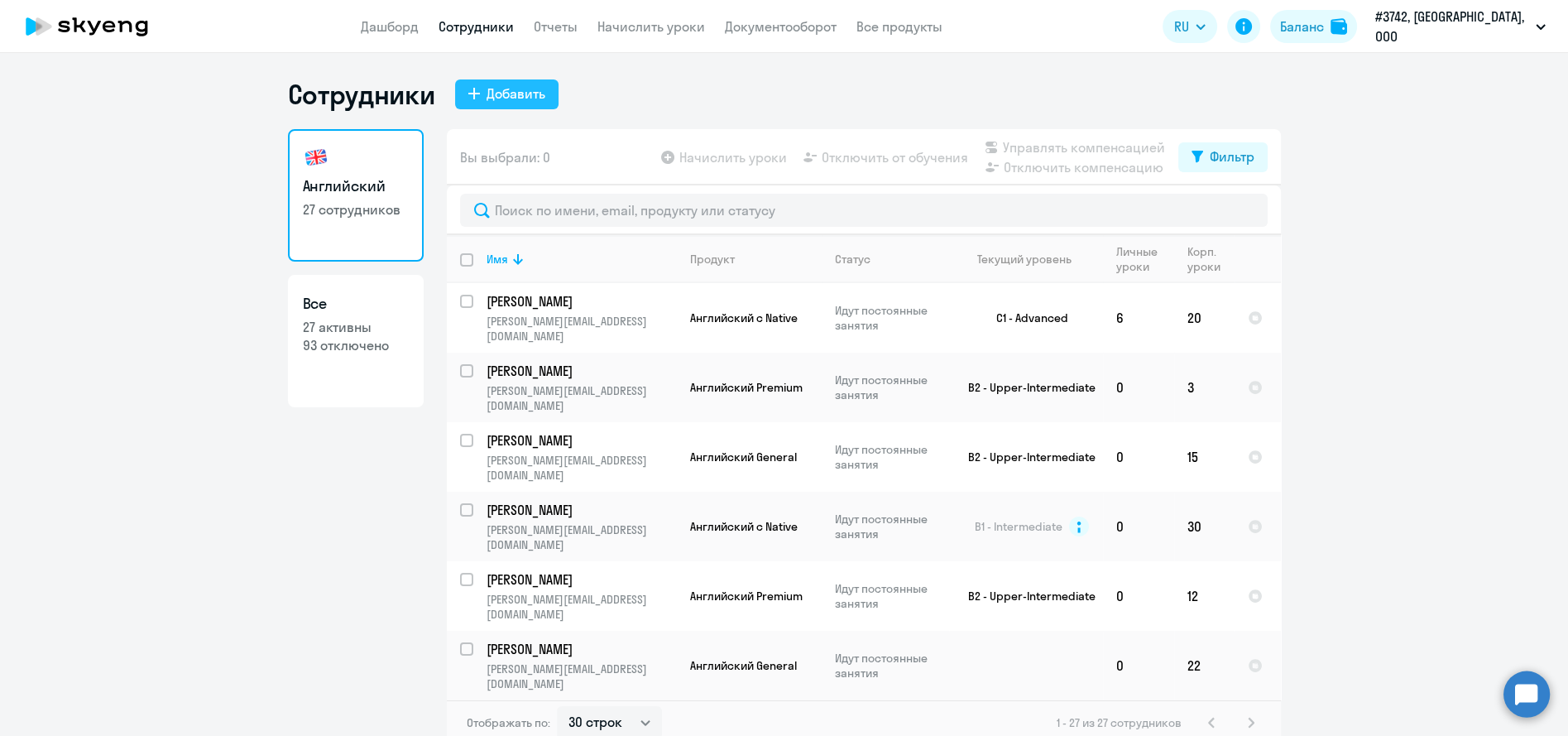
click at [505, 97] on div "Добавить" at bounding box center [516, 93] width 59 height 20
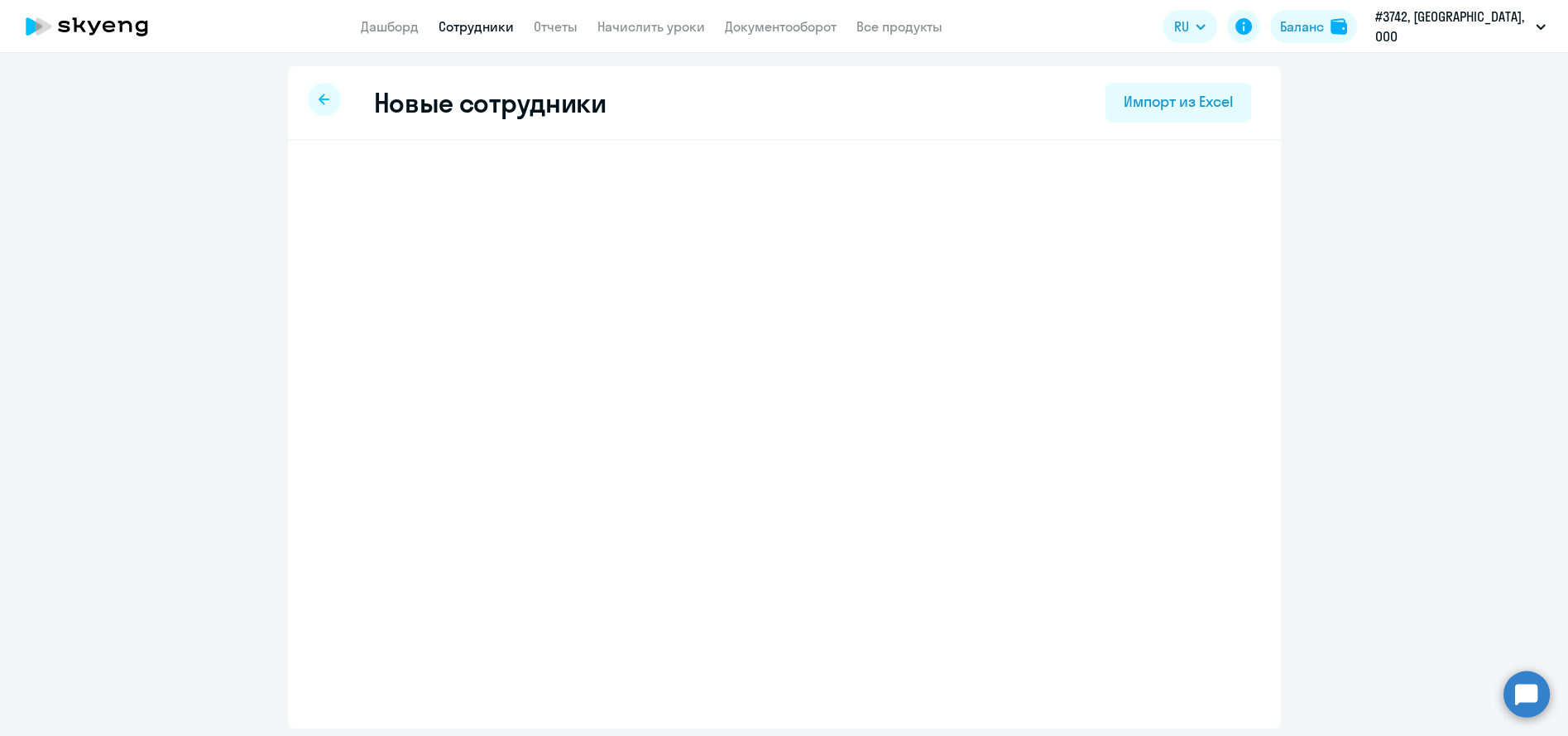
select select "english_adult_not_native_speaker"
select select "3"
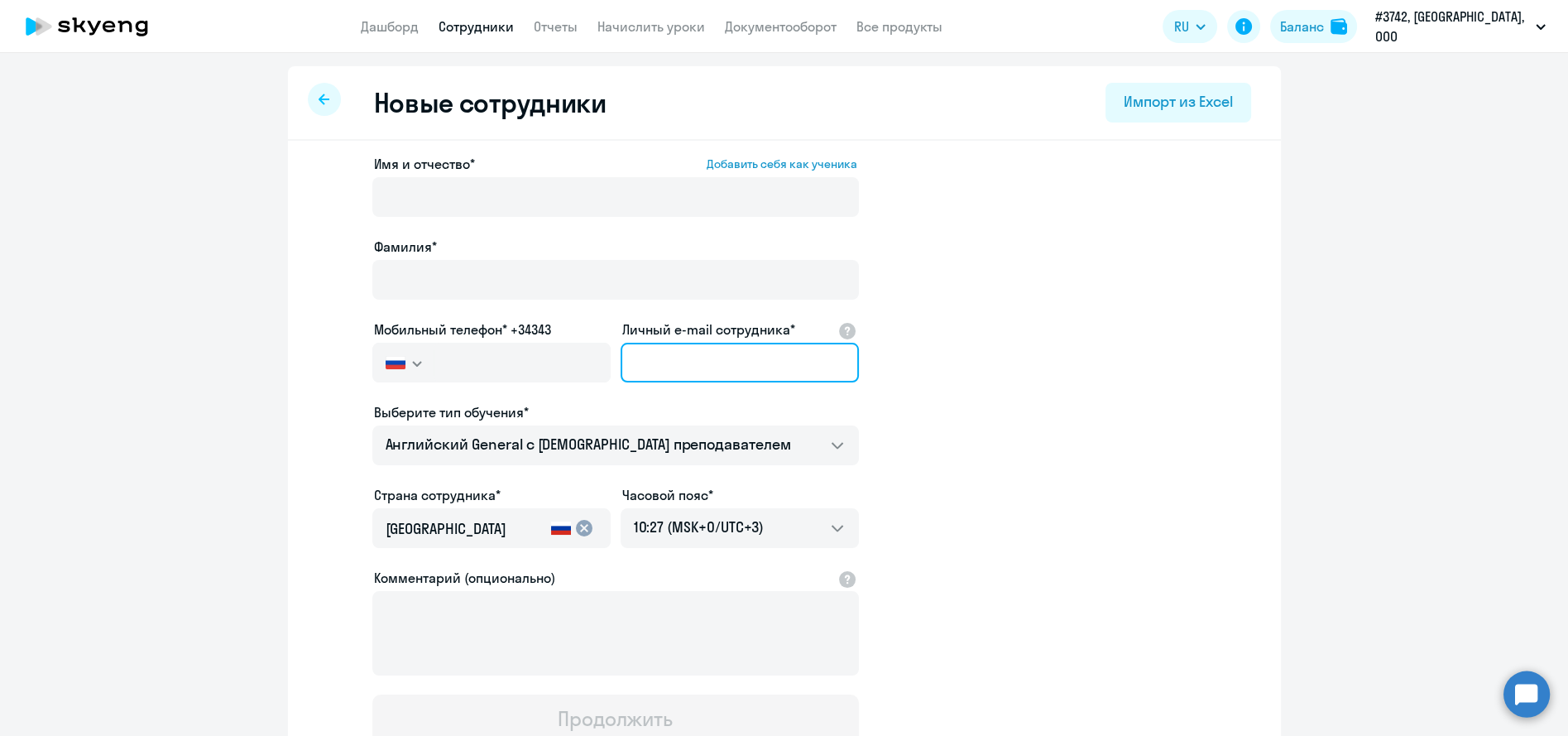
click at [757, 356] on input "Личный e-mail сотрудника*" at bounding box center [739, 362] width 238 height 40
paste input "daria.levanovich@beringpro.ru"
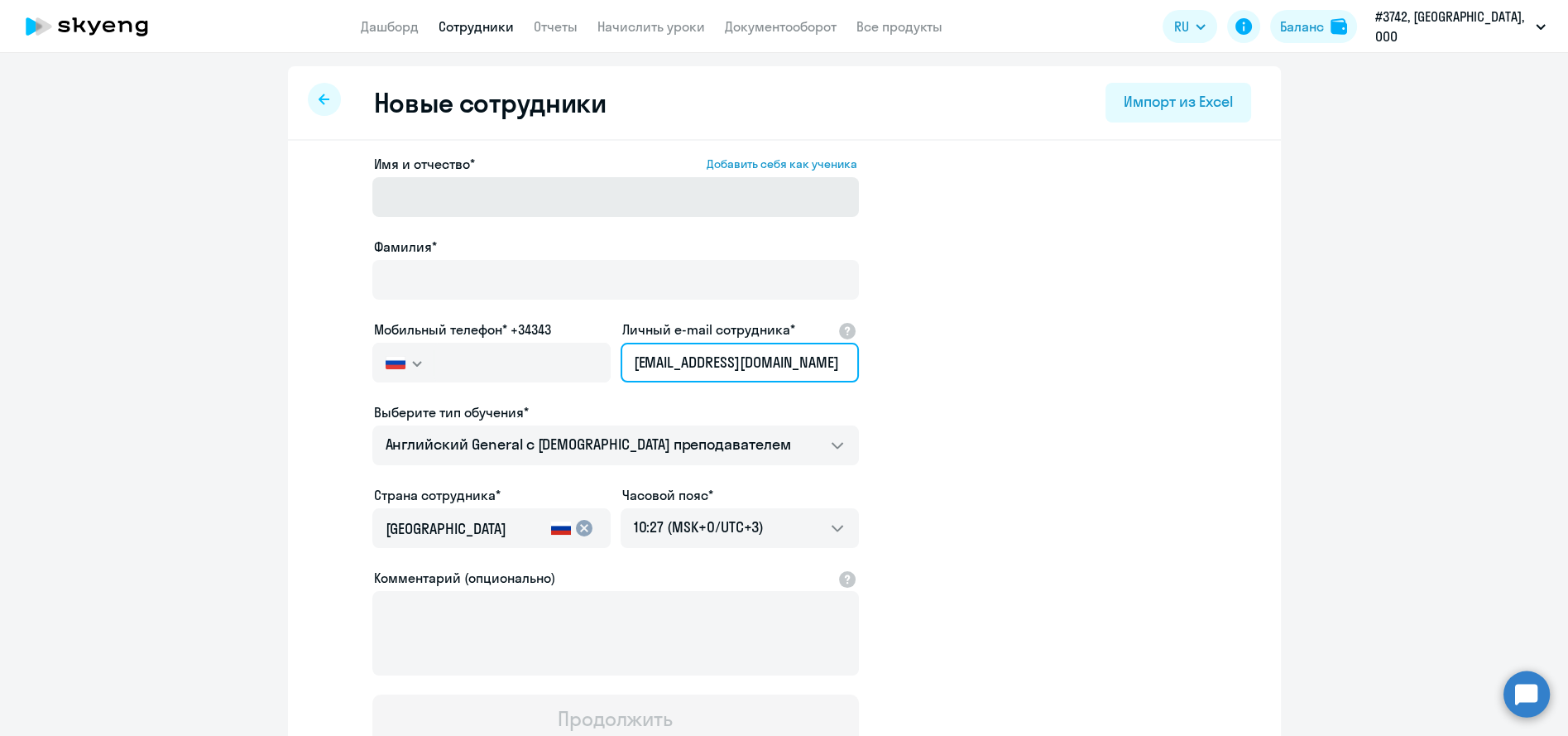
type input "daria.levanovich@beringpro.ru"
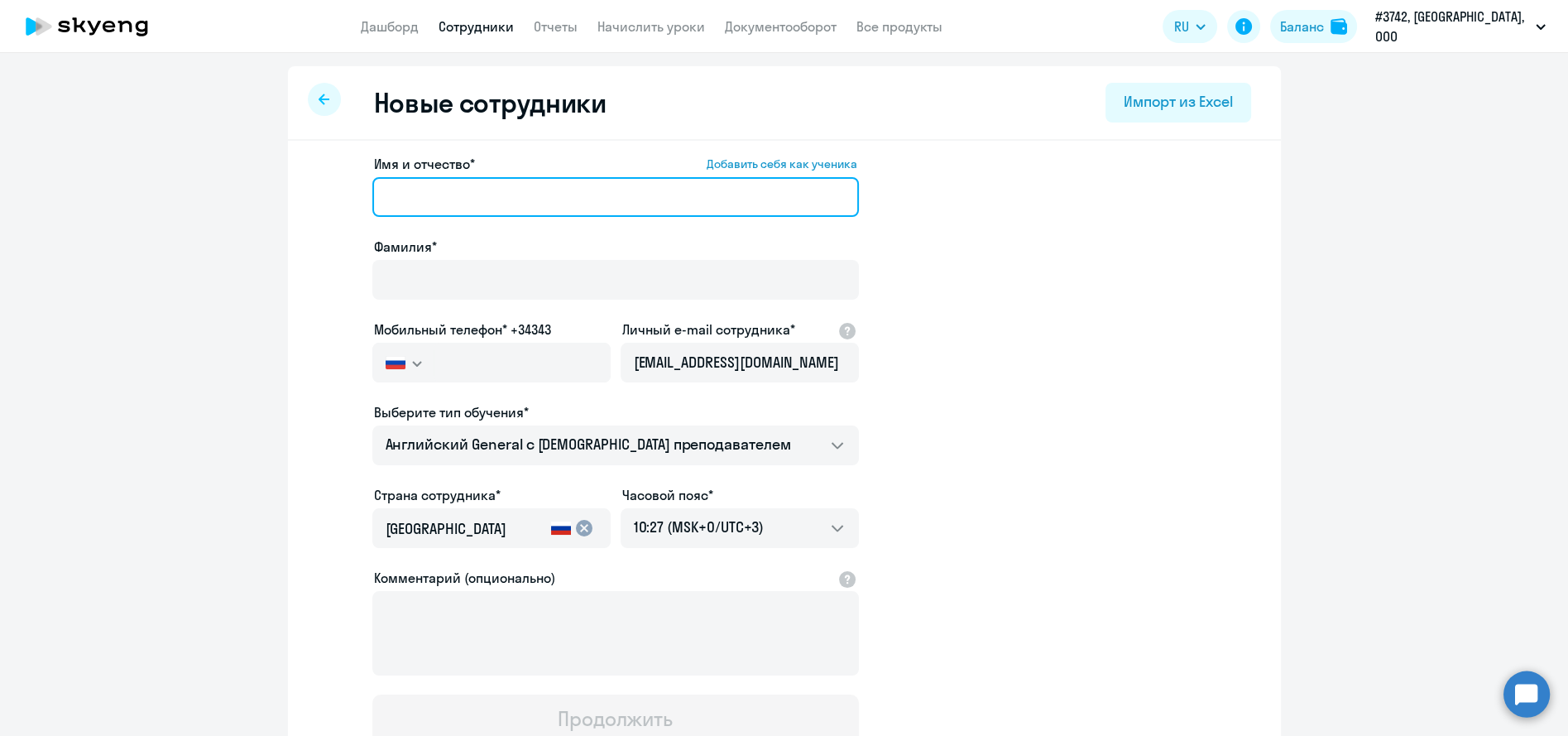
click at [571, 199] on input "Имя и отчество* Добавить себя как ученика" at bounding box center [615, 197] width 486 height 40
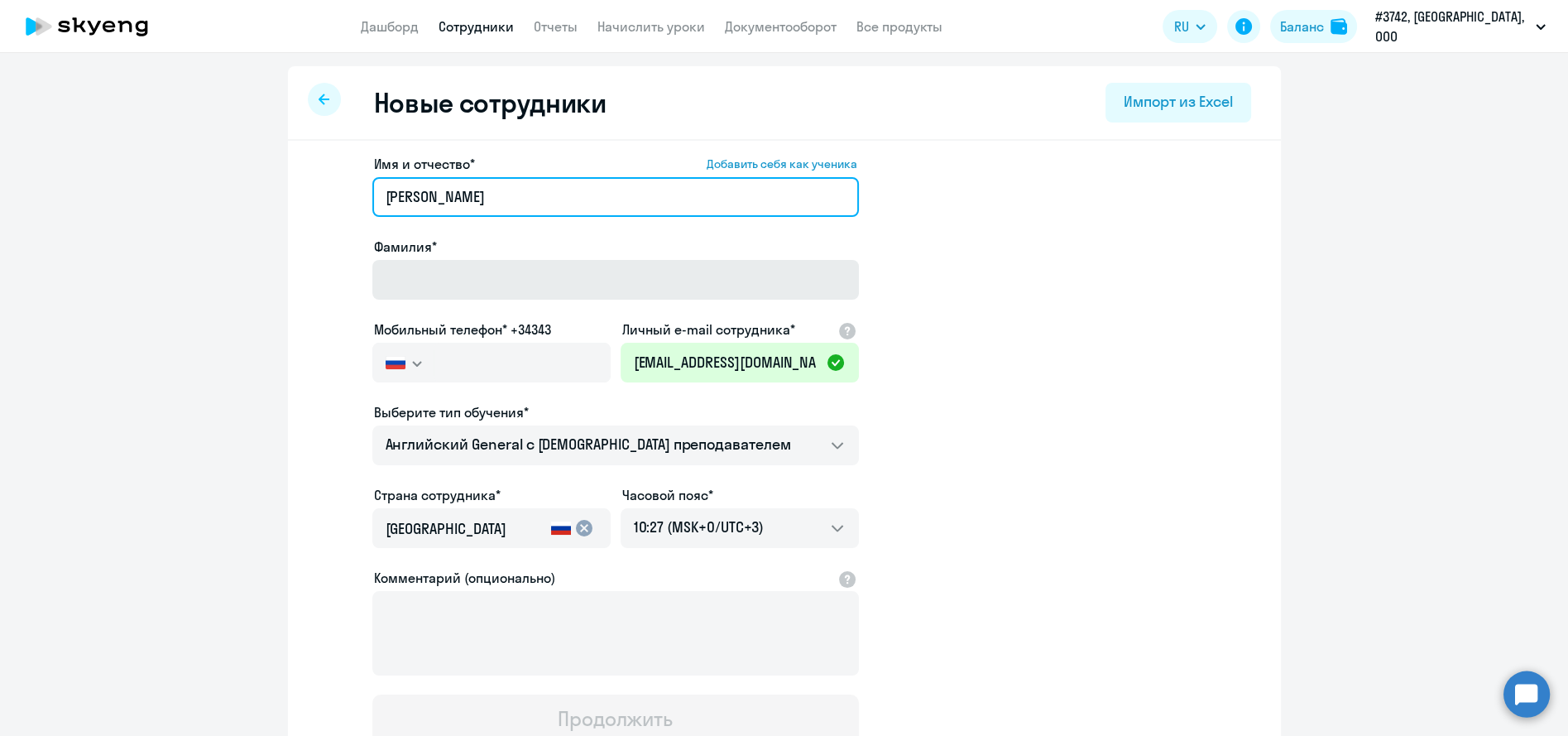
type input "Дарья"
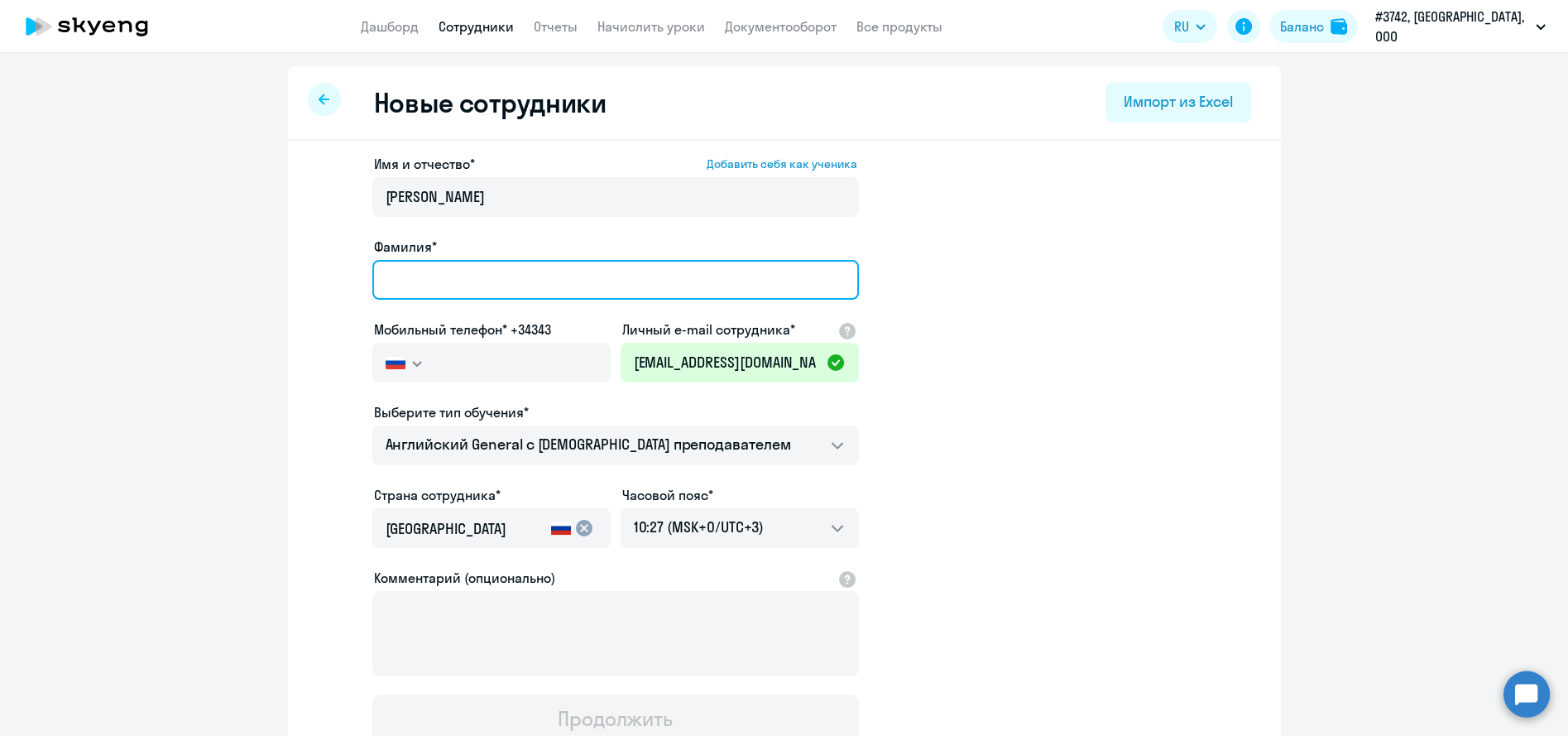
click at [560, 267] on input "Фамилия*" at bounding box center [615, 279] width 486 height 40
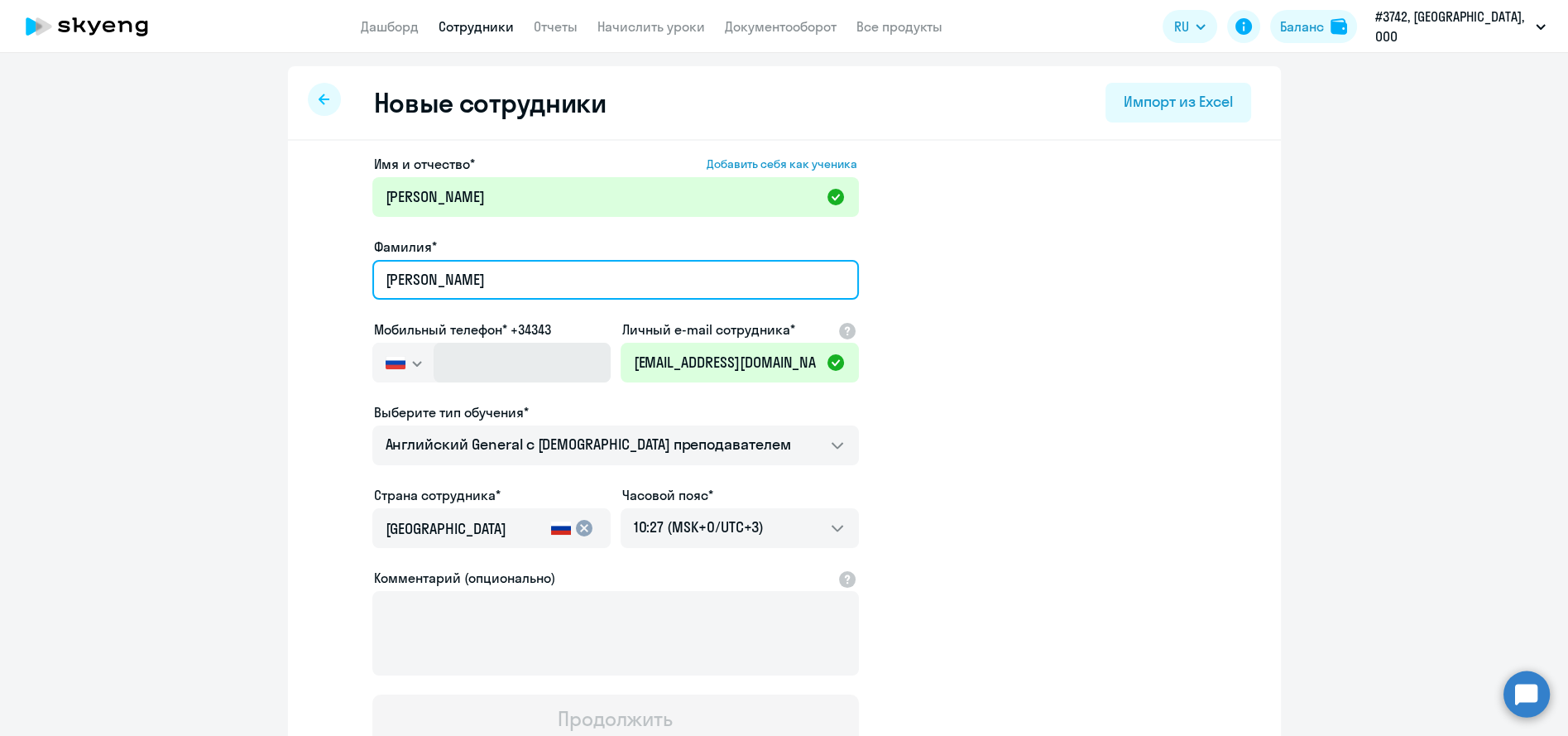
type input "Леванович"
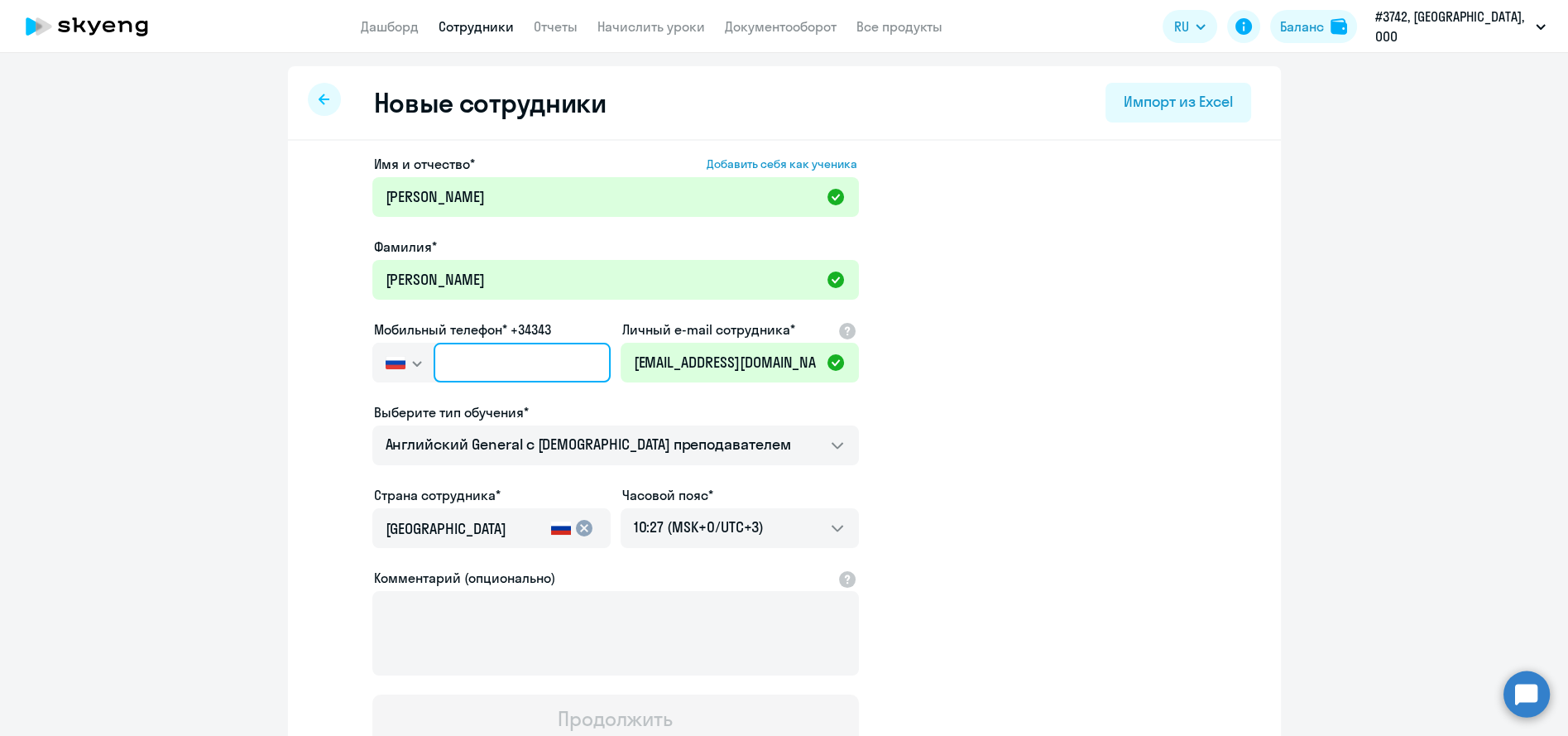
click at [542, 378] on input "text" at bounding box center [522, 362] width 176 height 40
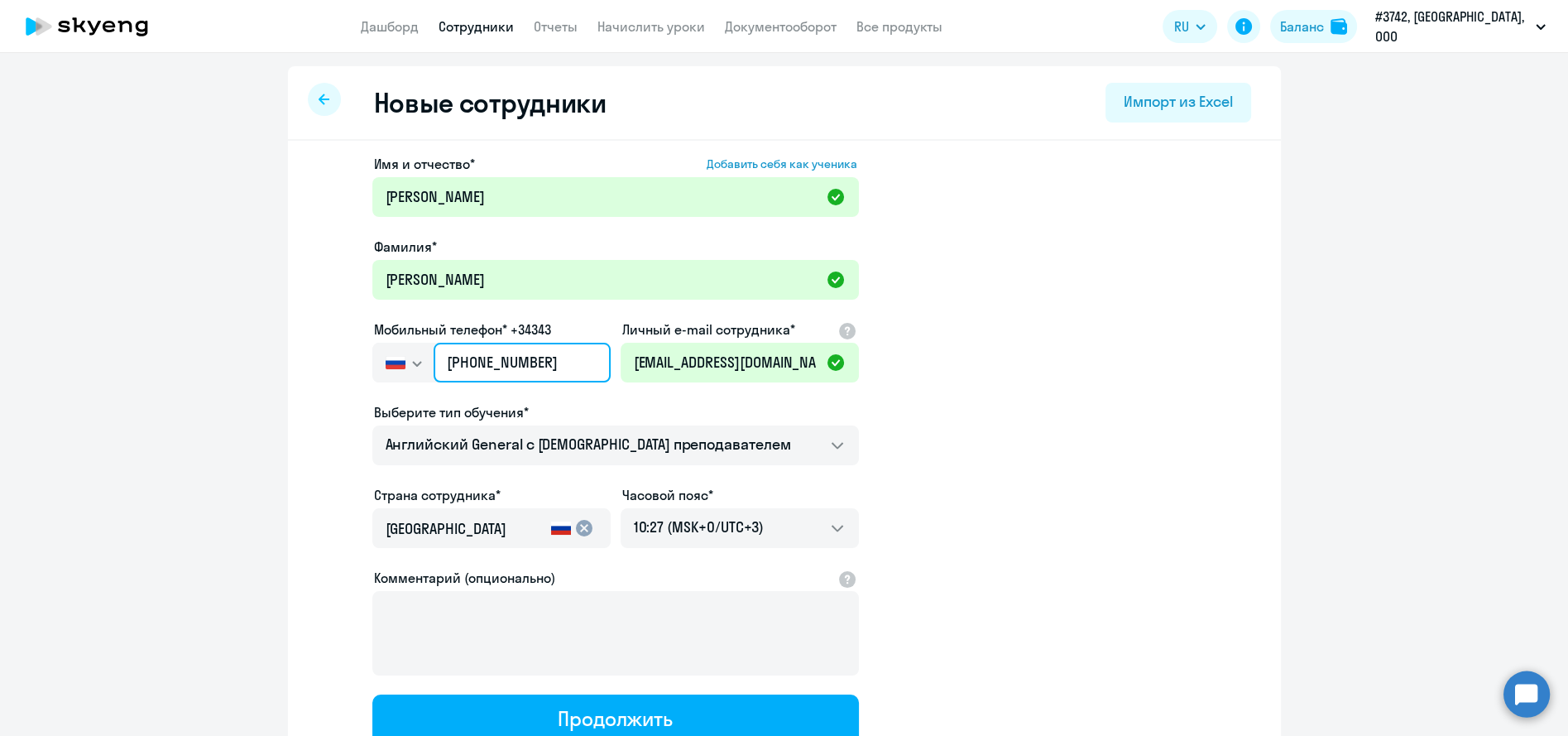
scroll to position [129, 0]
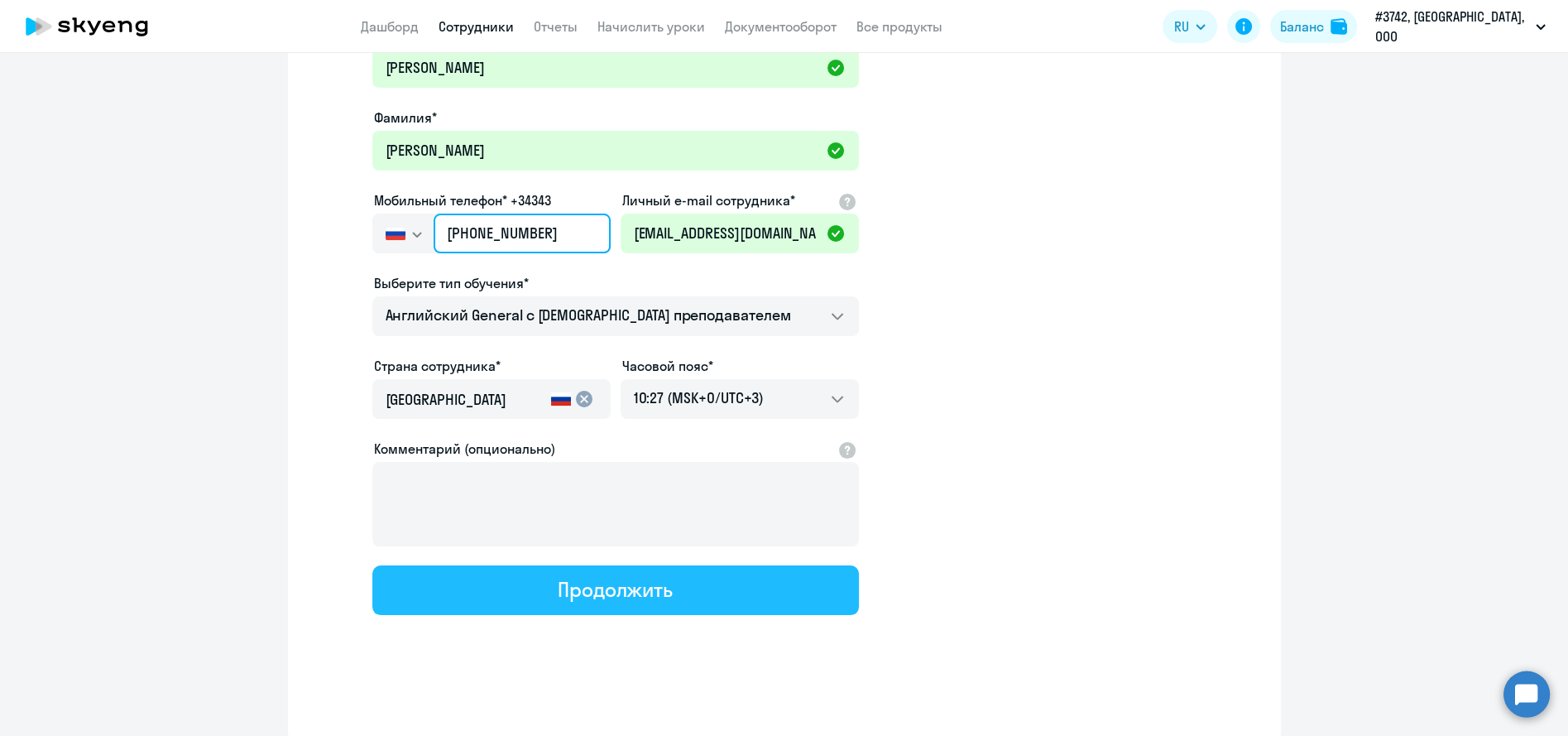
type input "+7 926 609-77-29"
click at [610, 598] on div "Продолжить" at bounding box center [616, 588] width 115 height 26
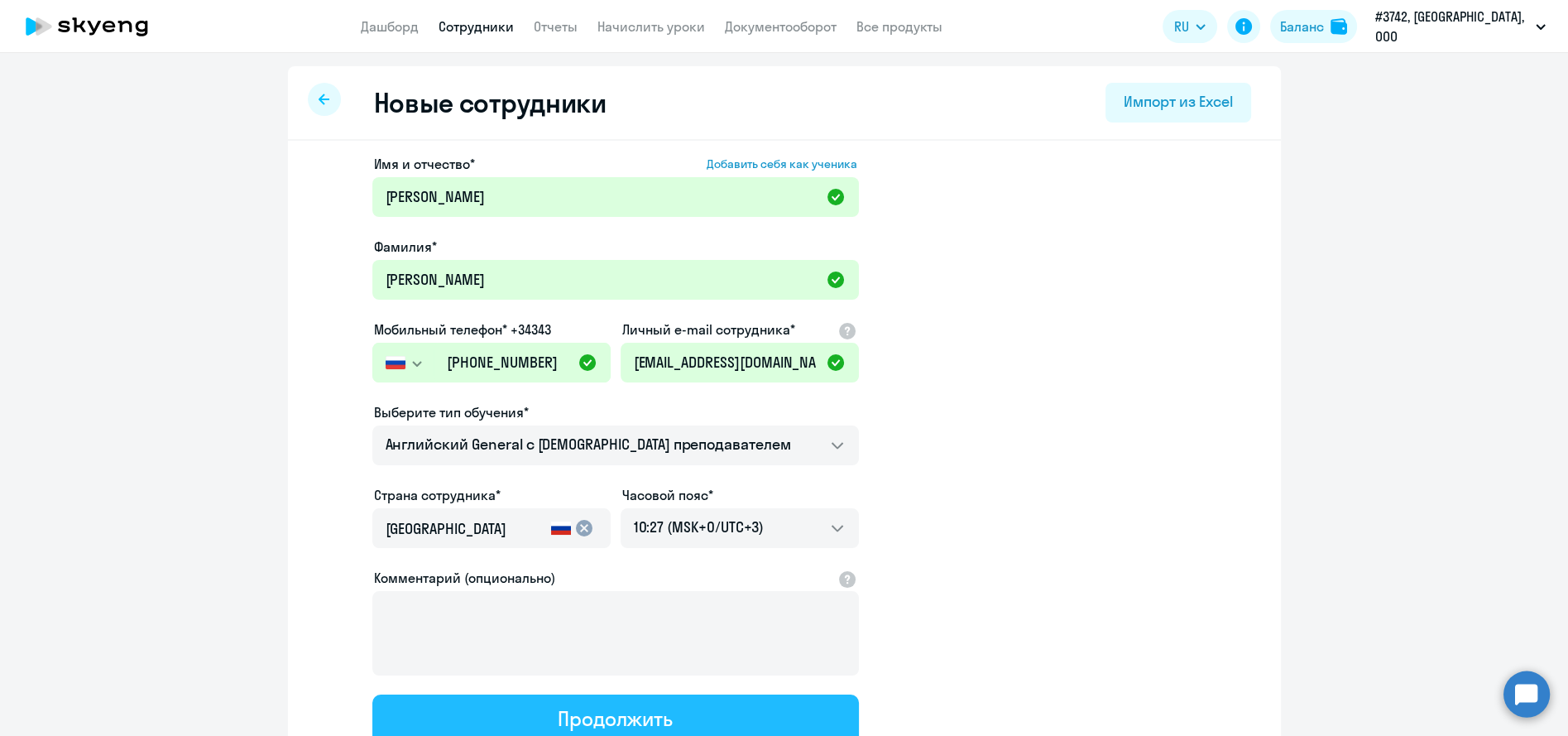
select select "english_adult_not_native_speaker"
select select "3"
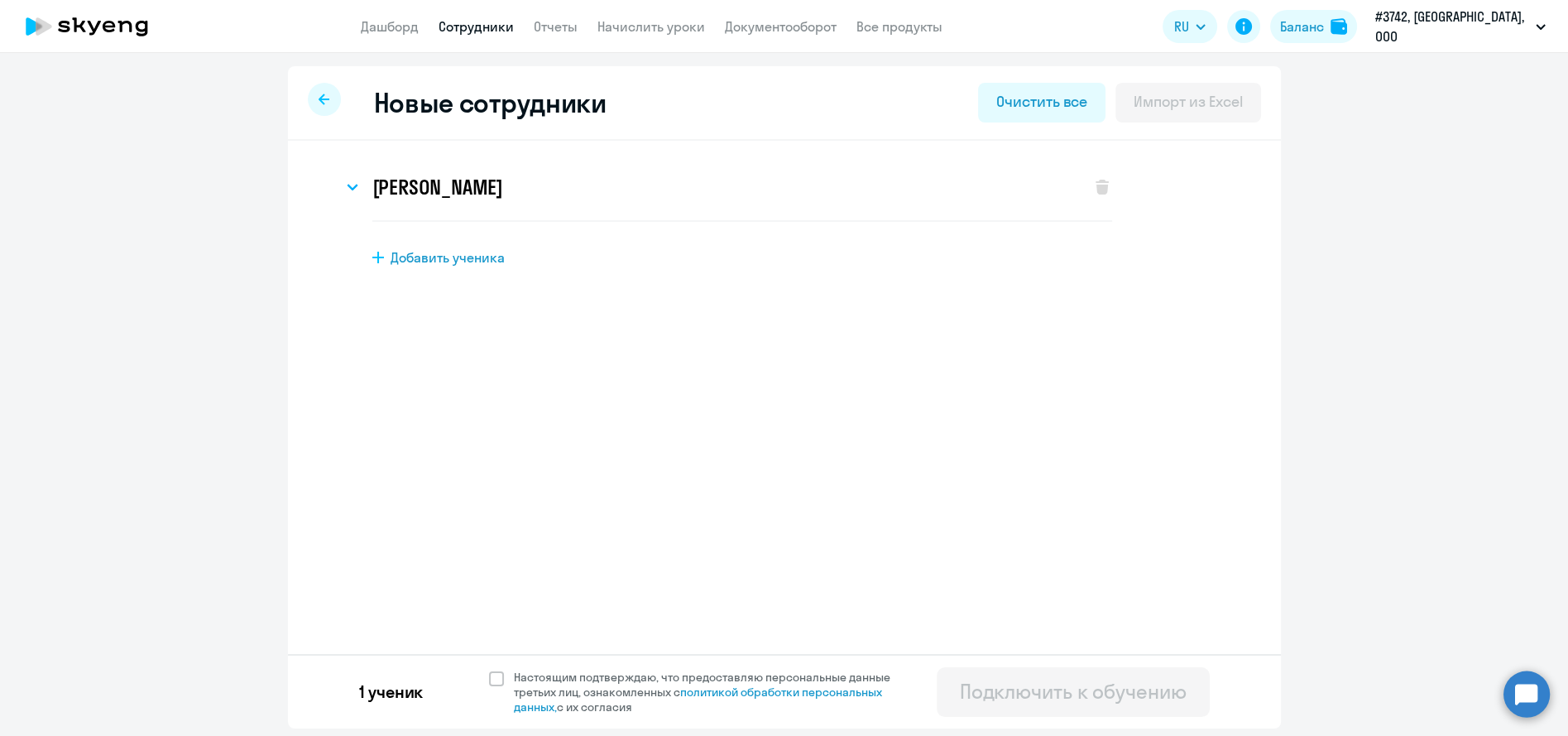
scroll to position [0, 0]
click at [538, 684] on span "Настоящим подтверждаю, что предоставляю персональные данные третьих лиц, ознако…" at bounding box center [712, 692] width 396 height 45
click at [489, 669] on input "Настоящим подтверждаю, что предоставляю персональные данные третьих лиц, ознако…" at bounding box center [488, 668] width 1 height 1
checkbox input "true"
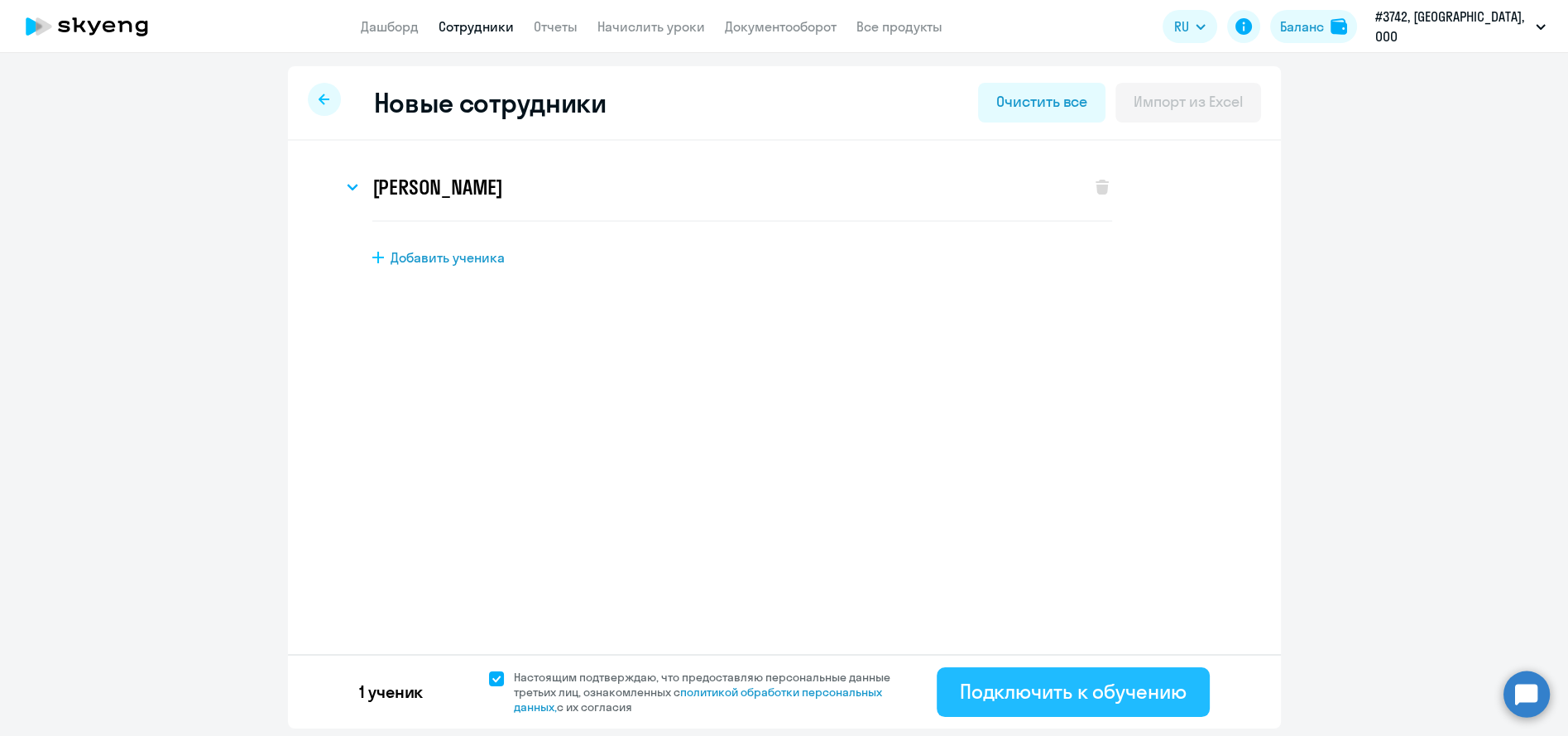
click at [1028, 691] on div "Подключить к обучению" at bounding box center [1074, 690] width 227 height 26
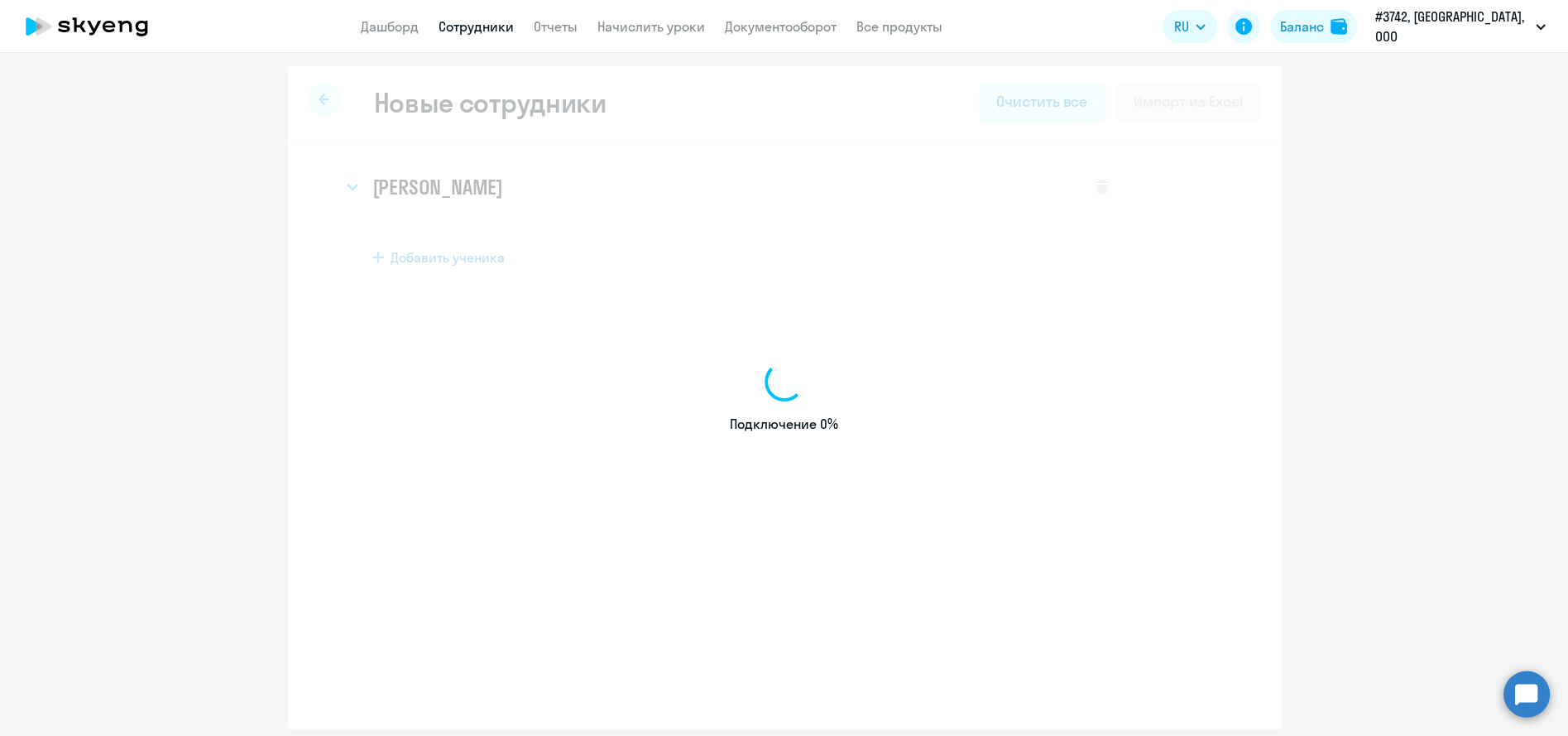
select select "english_adult_not_native_speaker"
select select "3"
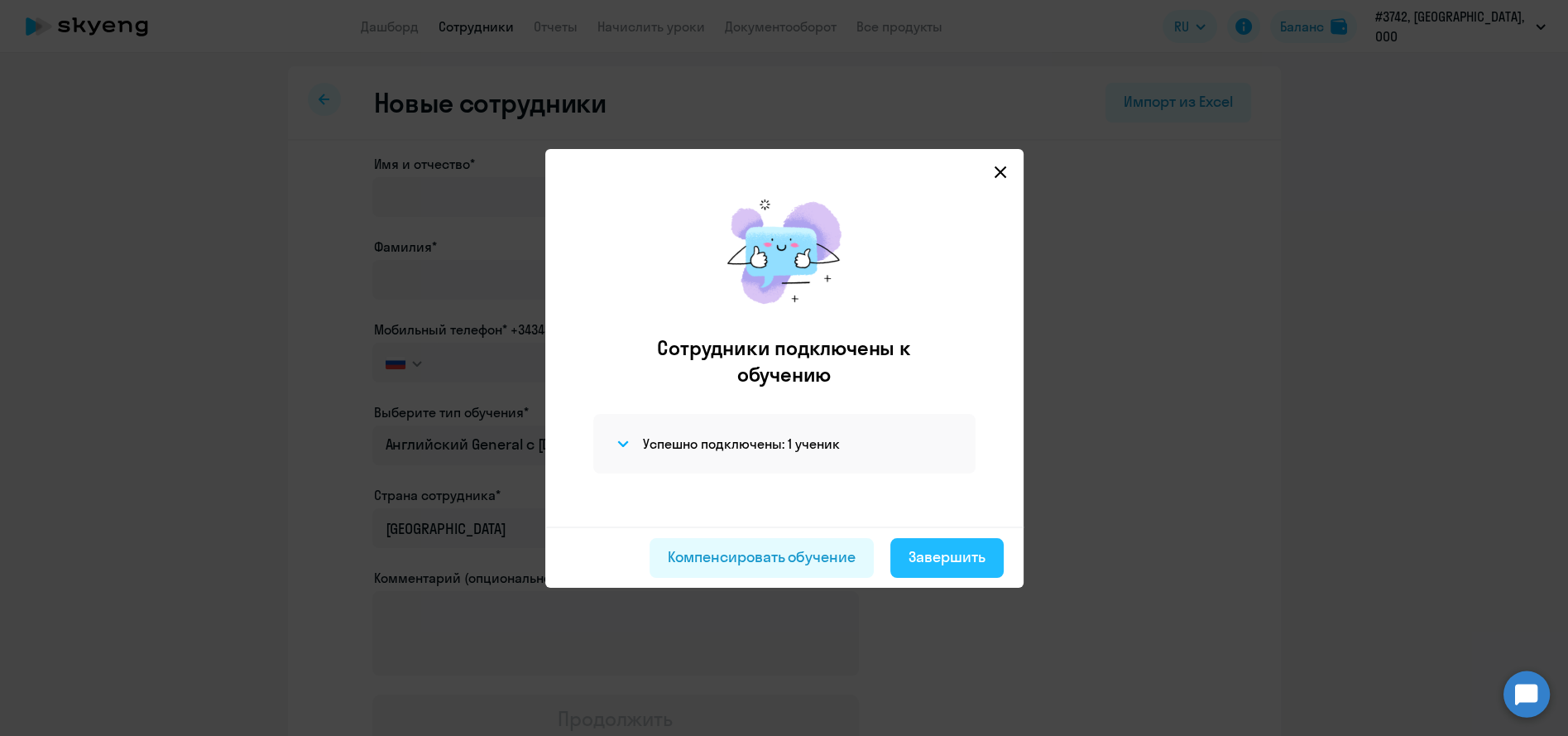
click at [958, 554] on div "Завершить" at bounding box center [946, 557] width 77 height 22
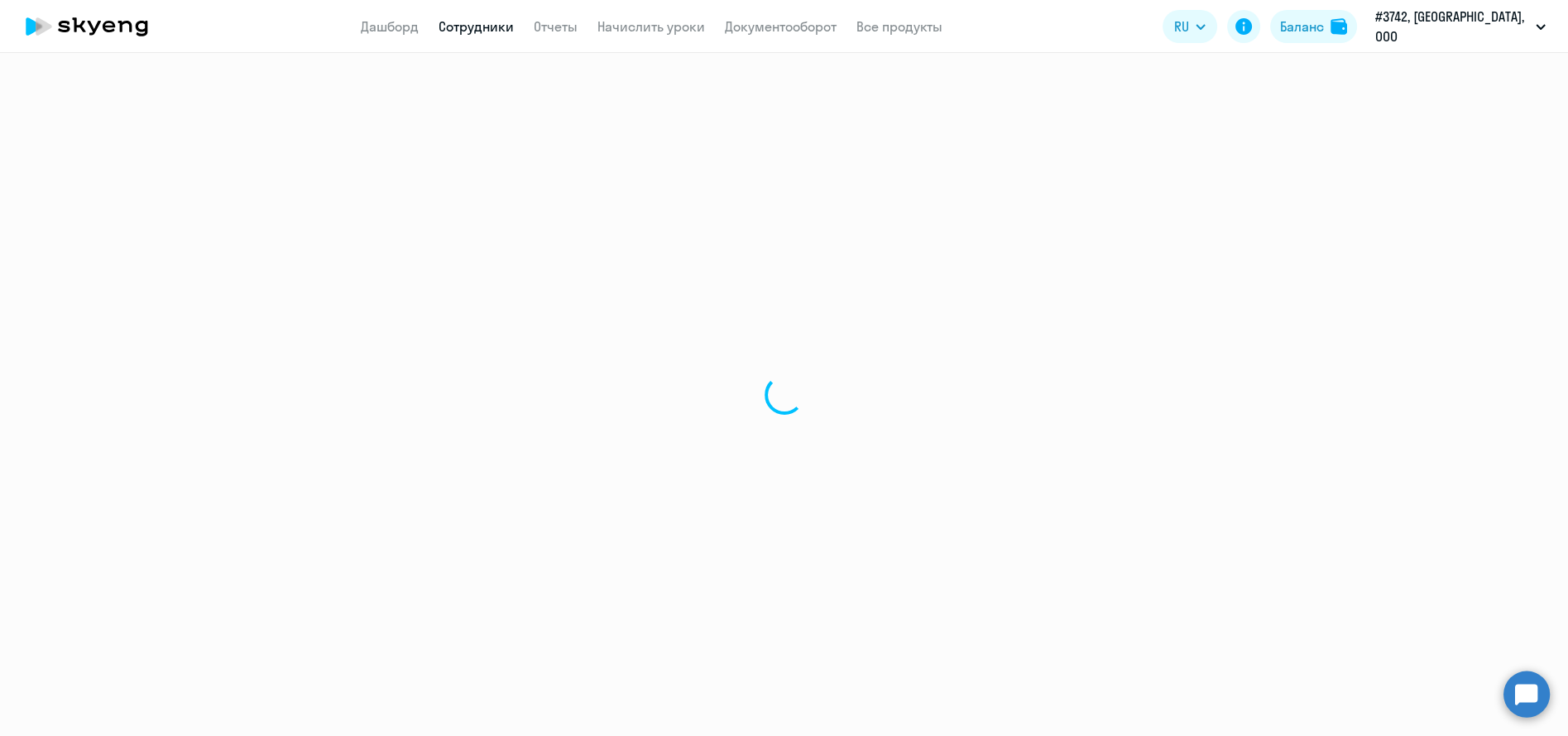
select select "30"
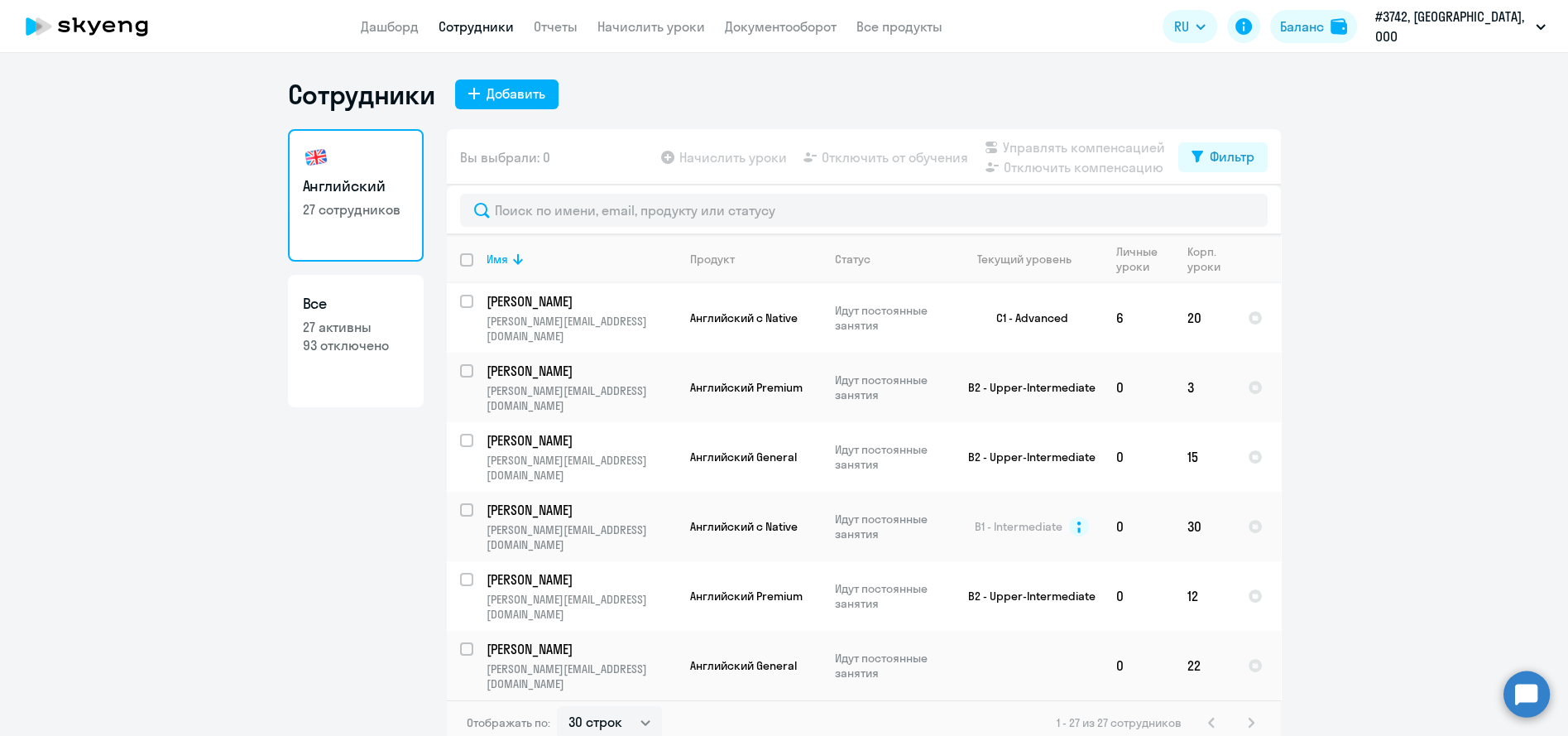
click at [484, 24] on link "Сотрудники" at bounding box center [476, 26] width 75 height 17
click at [637, 27] on link "Начислить уроки" at bounding box center [651, 26] width 108 height 17
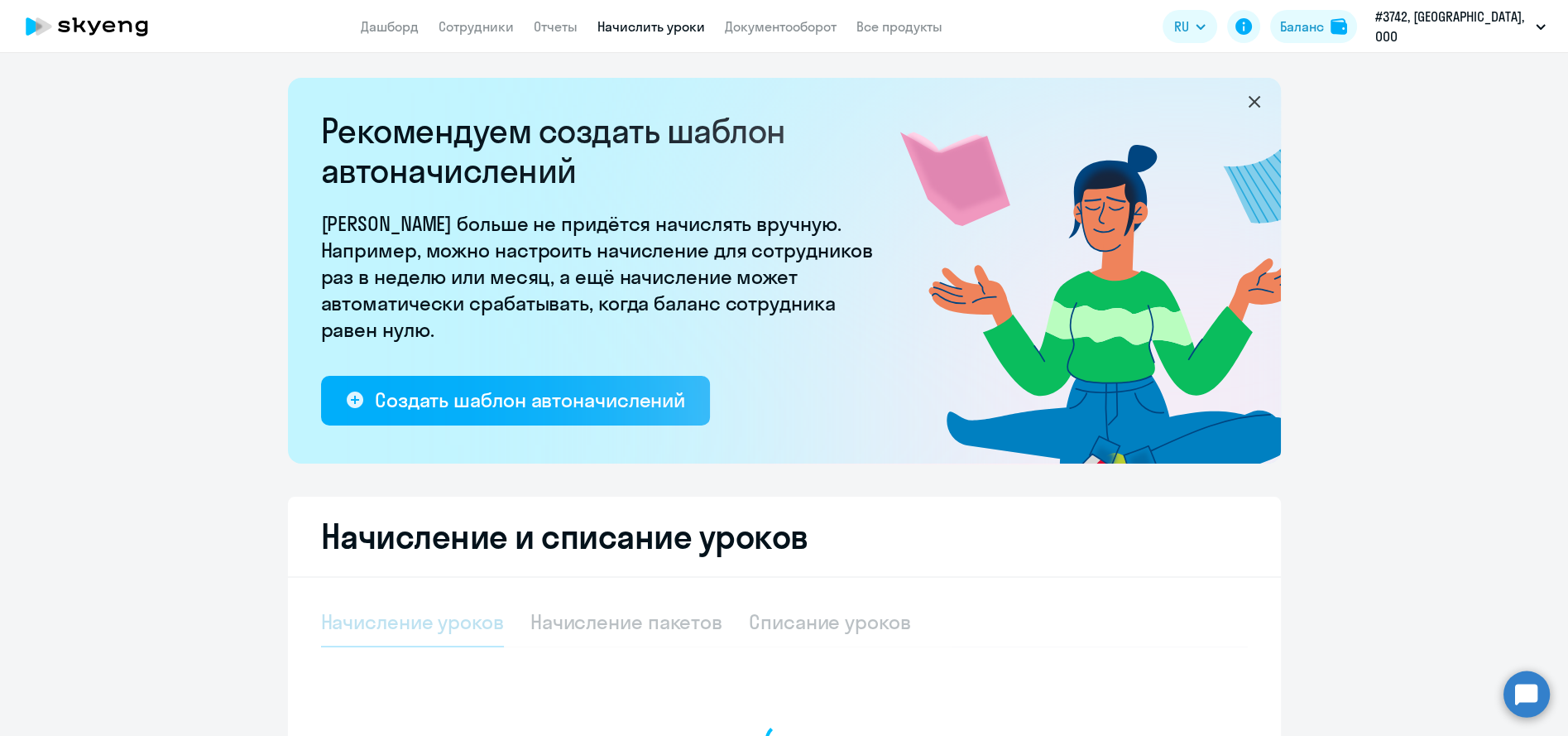
select select "10"
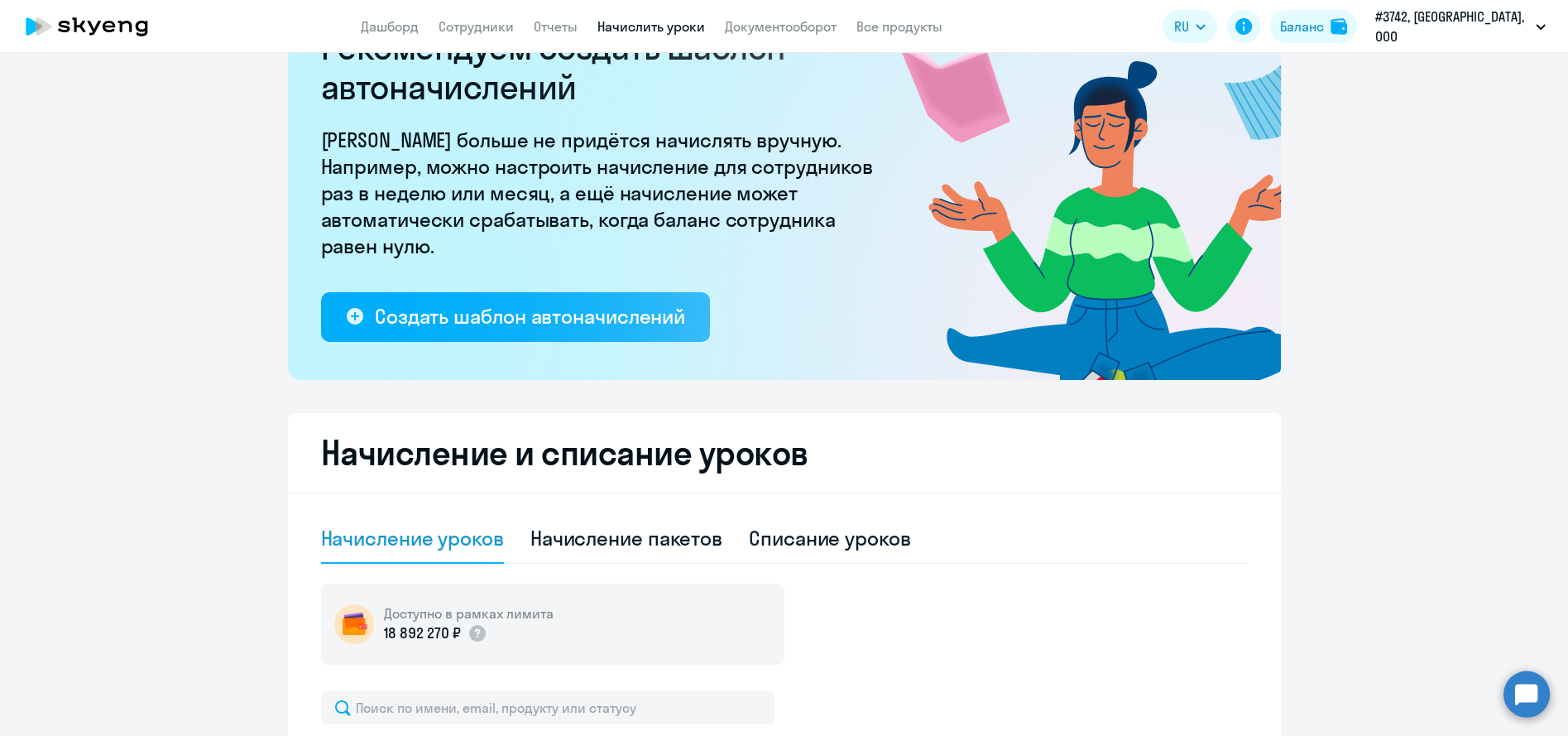
scroll to position [276, 0]
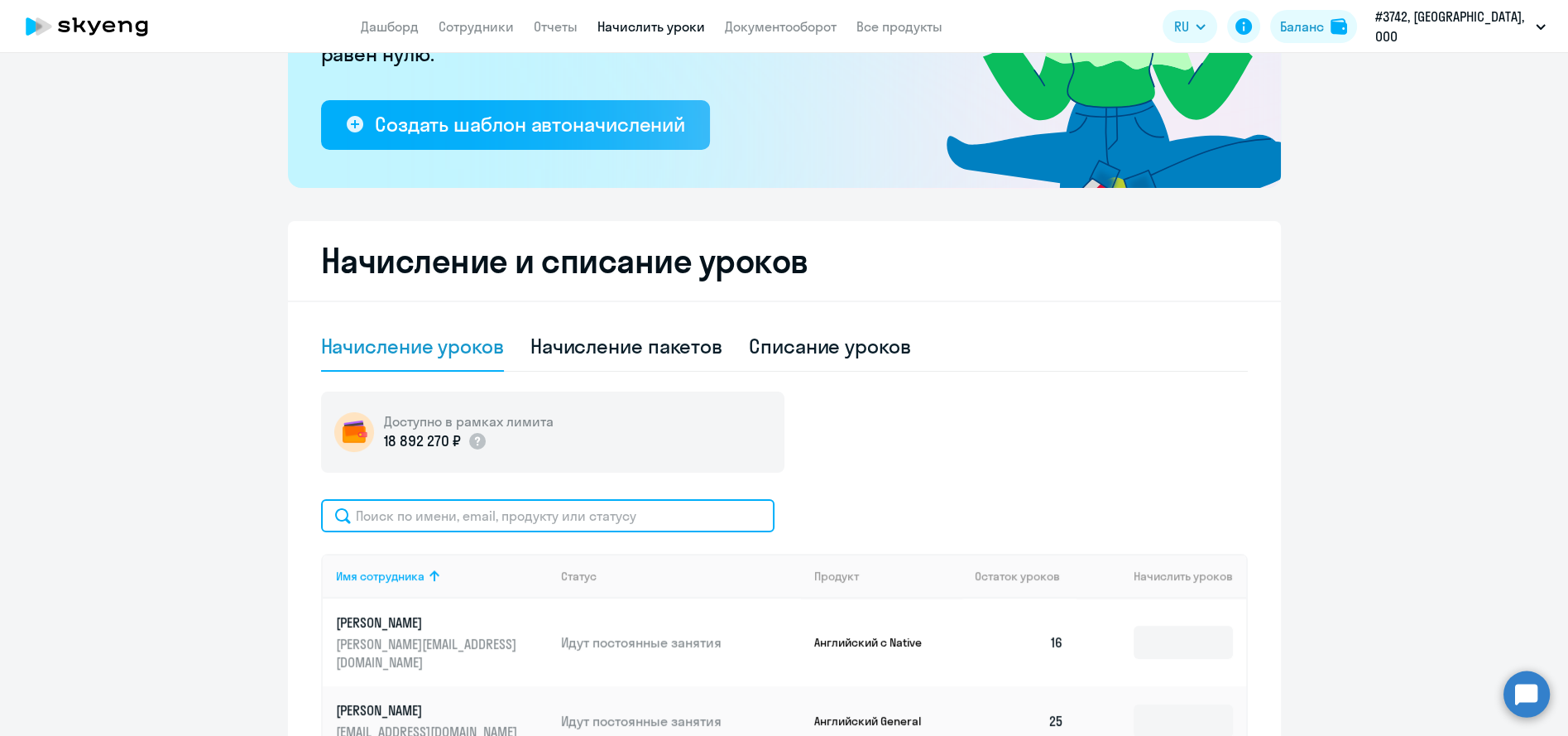
click at [513, 510] on input "text" at bounding box center [547, 516] width 453 height 33
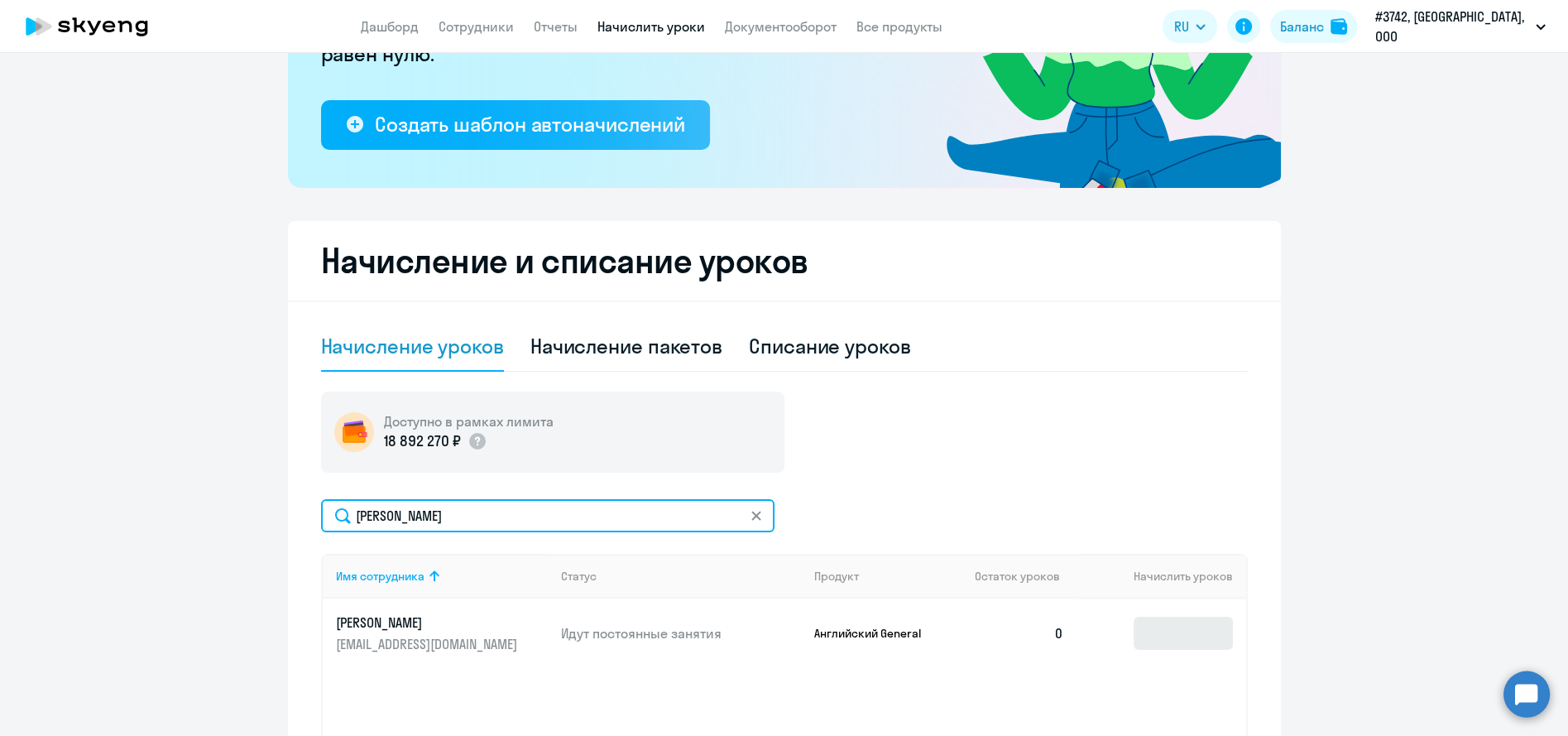
type input "леван"
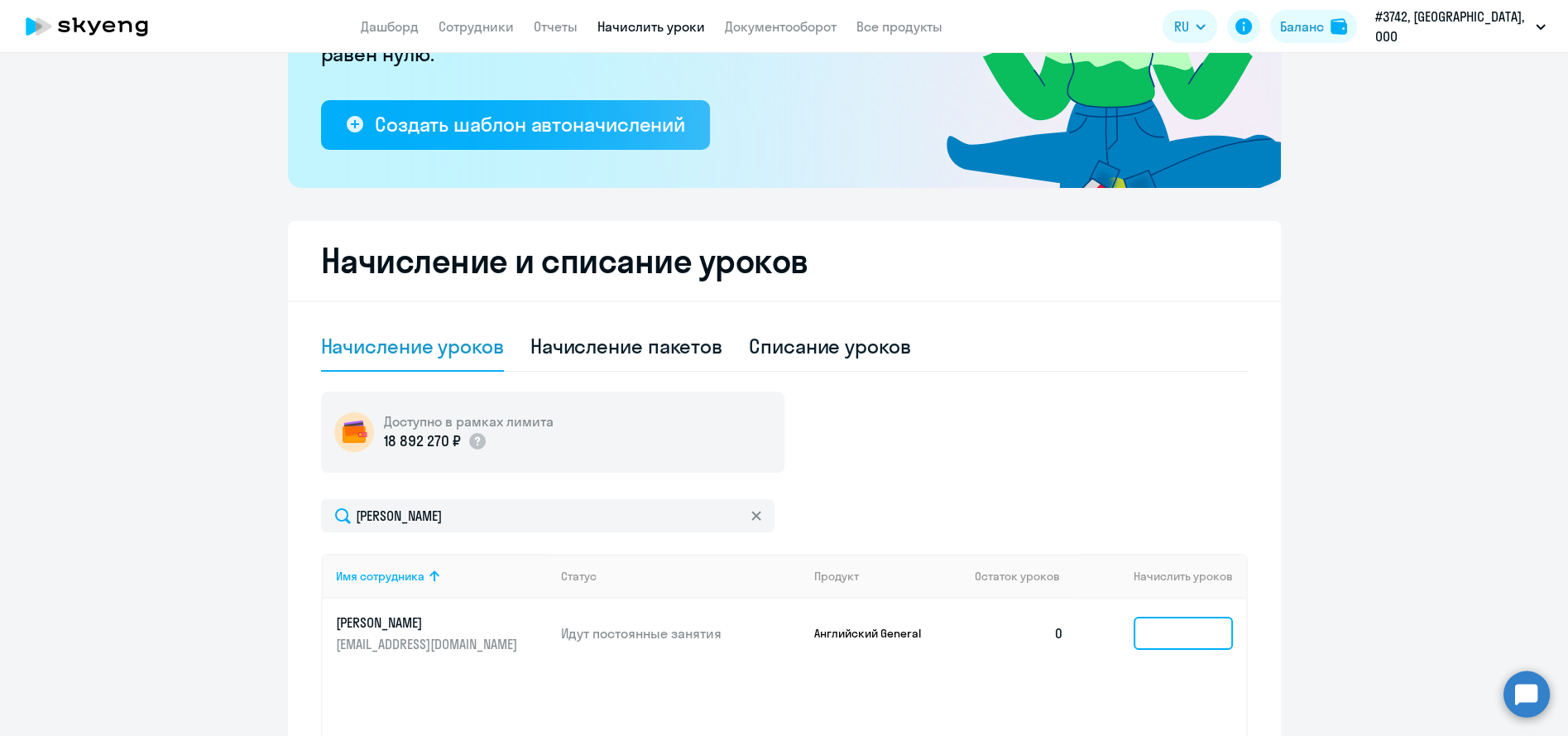
click at [1148, 626] on input at bounding box center [1182, 633] width 99 height 33
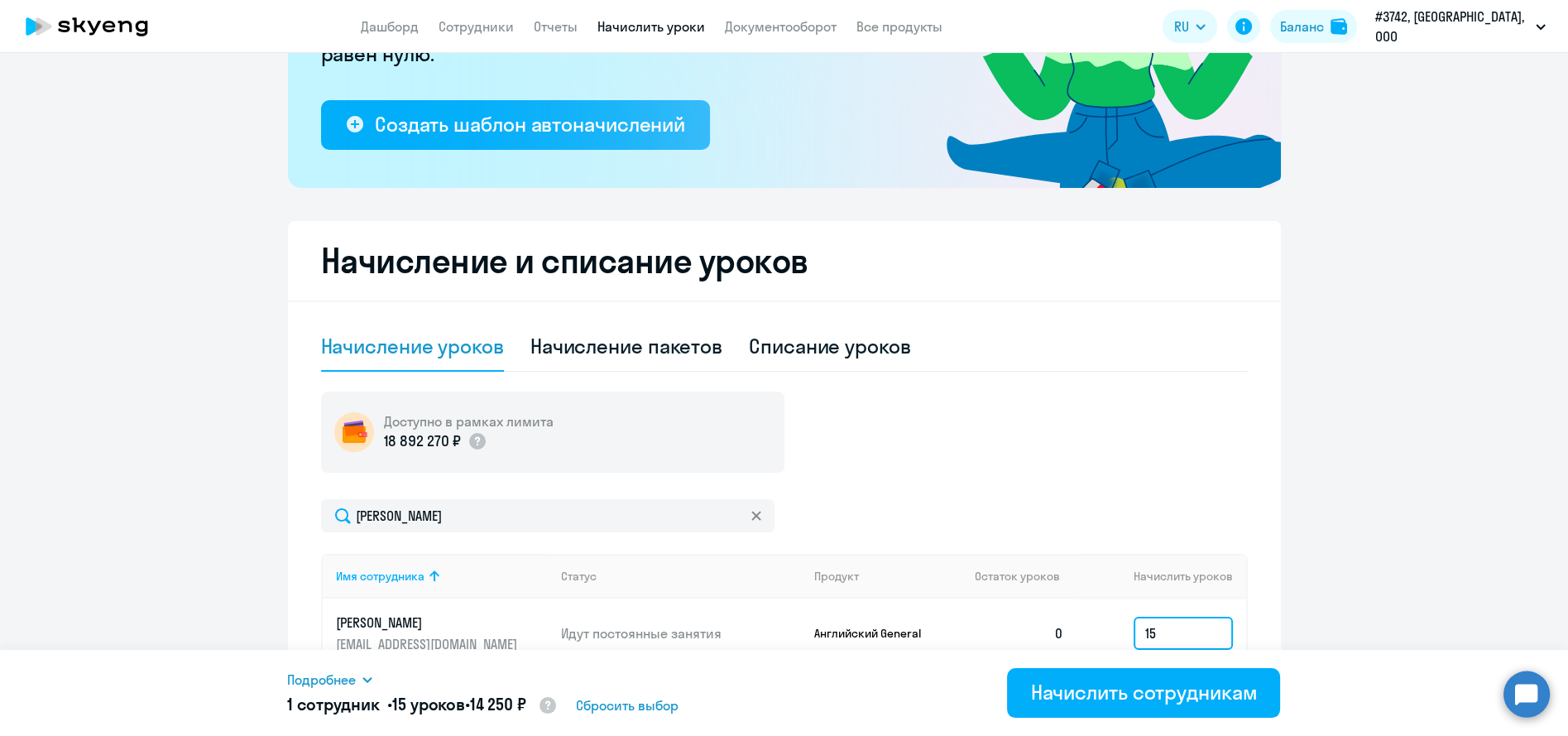
type input "15"
click at [879, 512] on div "леван" at bounding box center [784, 516] width 927 height 33
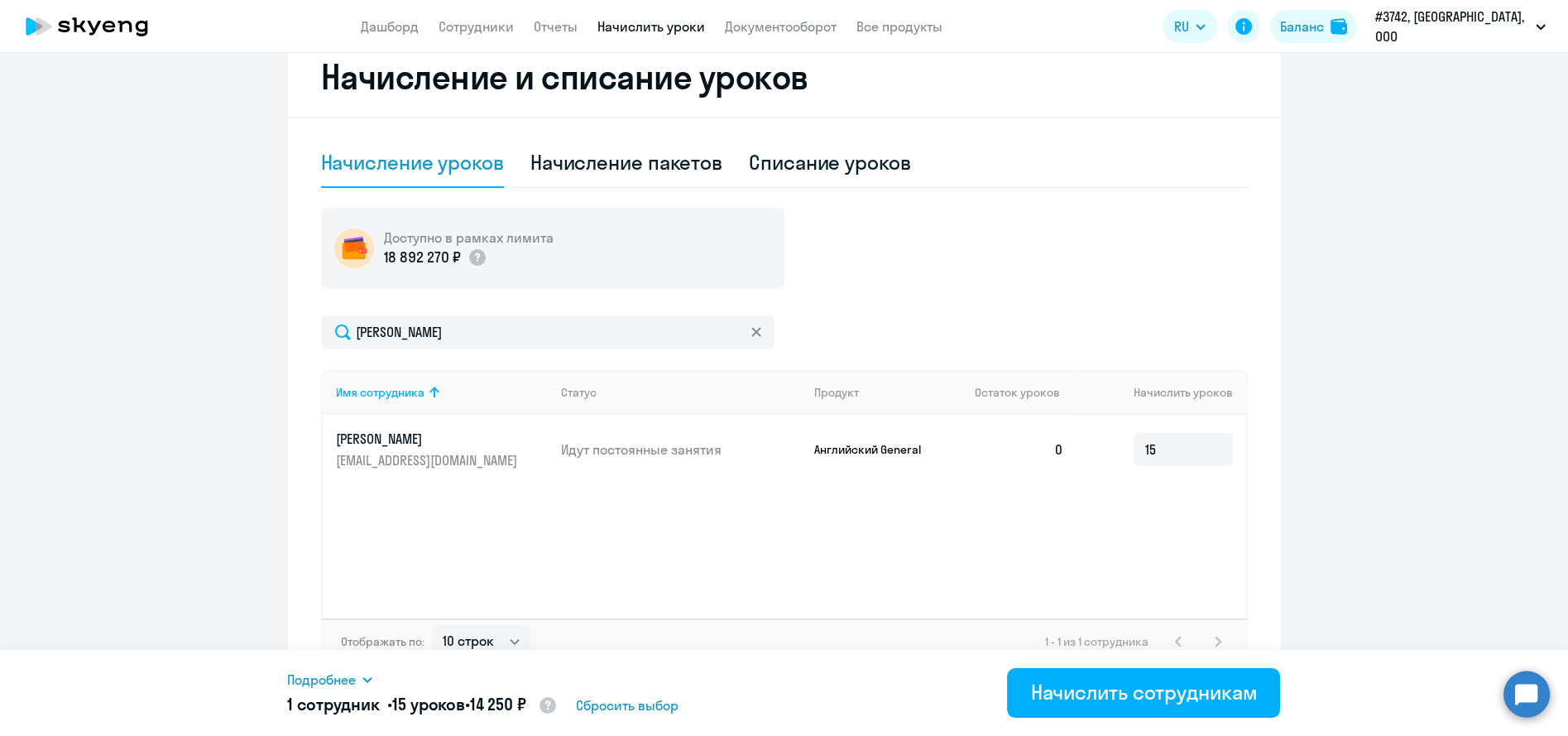
scroll to position [480, 0]
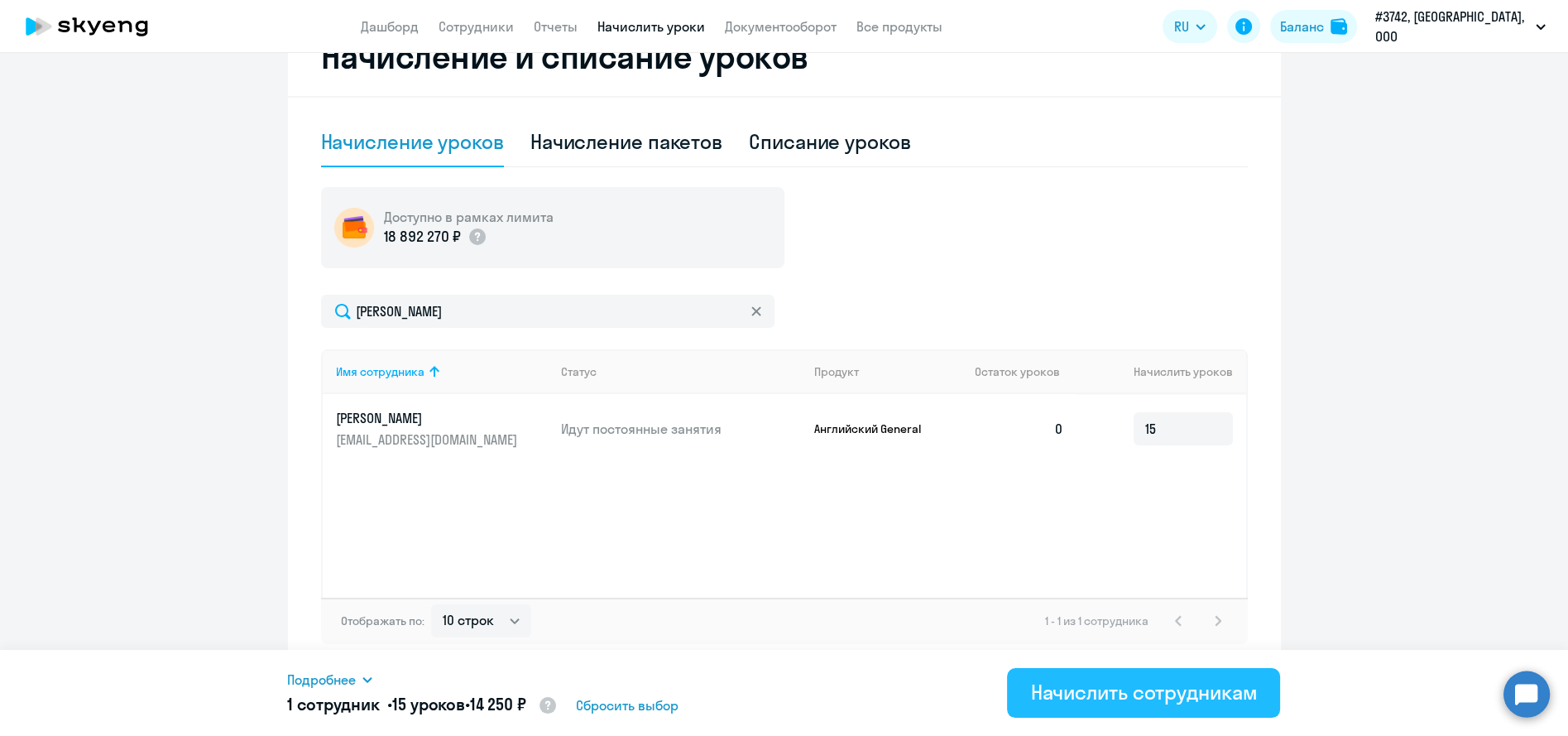
click at [1081, 682] on div "Начислить сотрудникам" at bounding box center [1144, 691] width 227 height 26
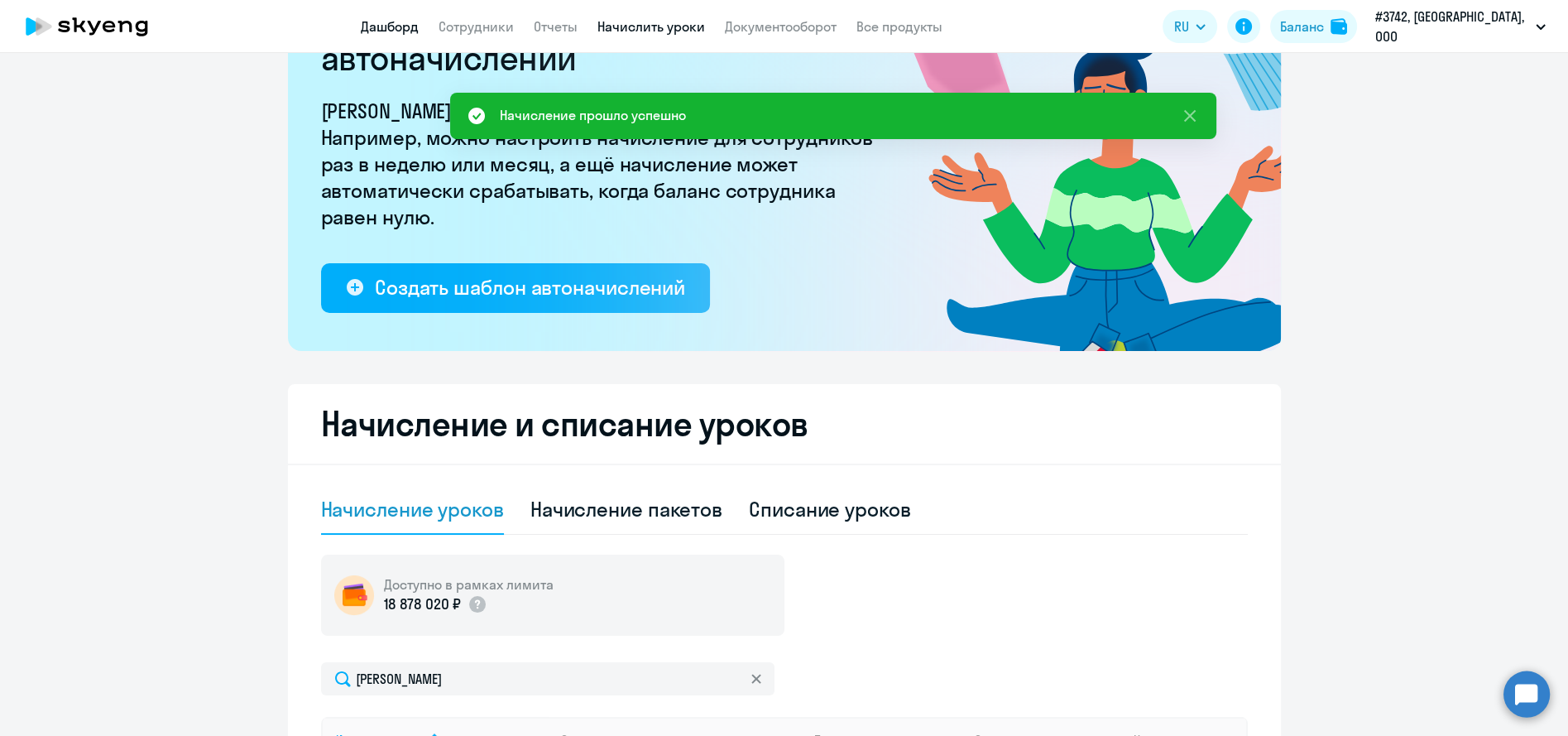
click at [399, 23] on link "Дашборд" at bounding box center [390, 26] width 58 height 17
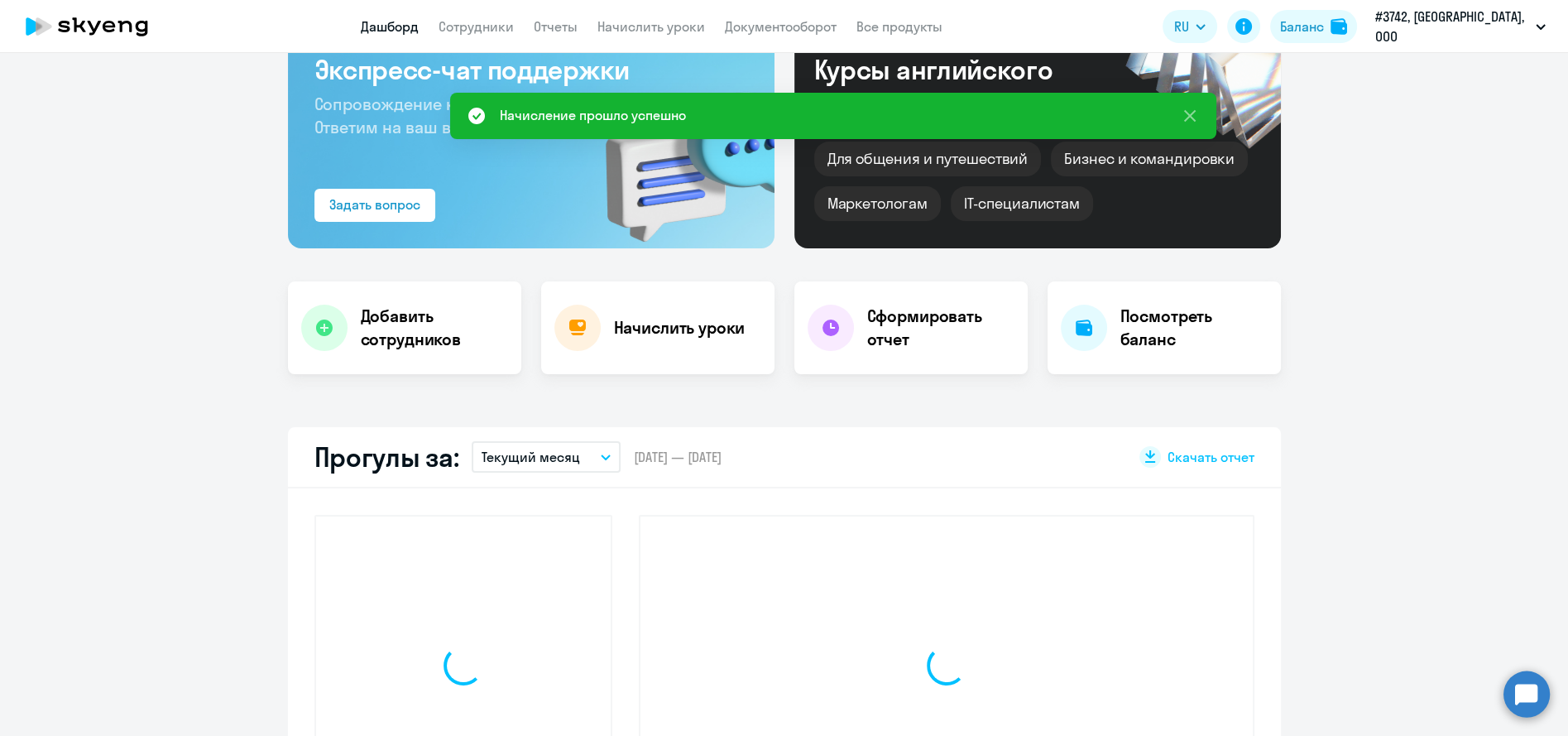
scroll to position [228, 0]
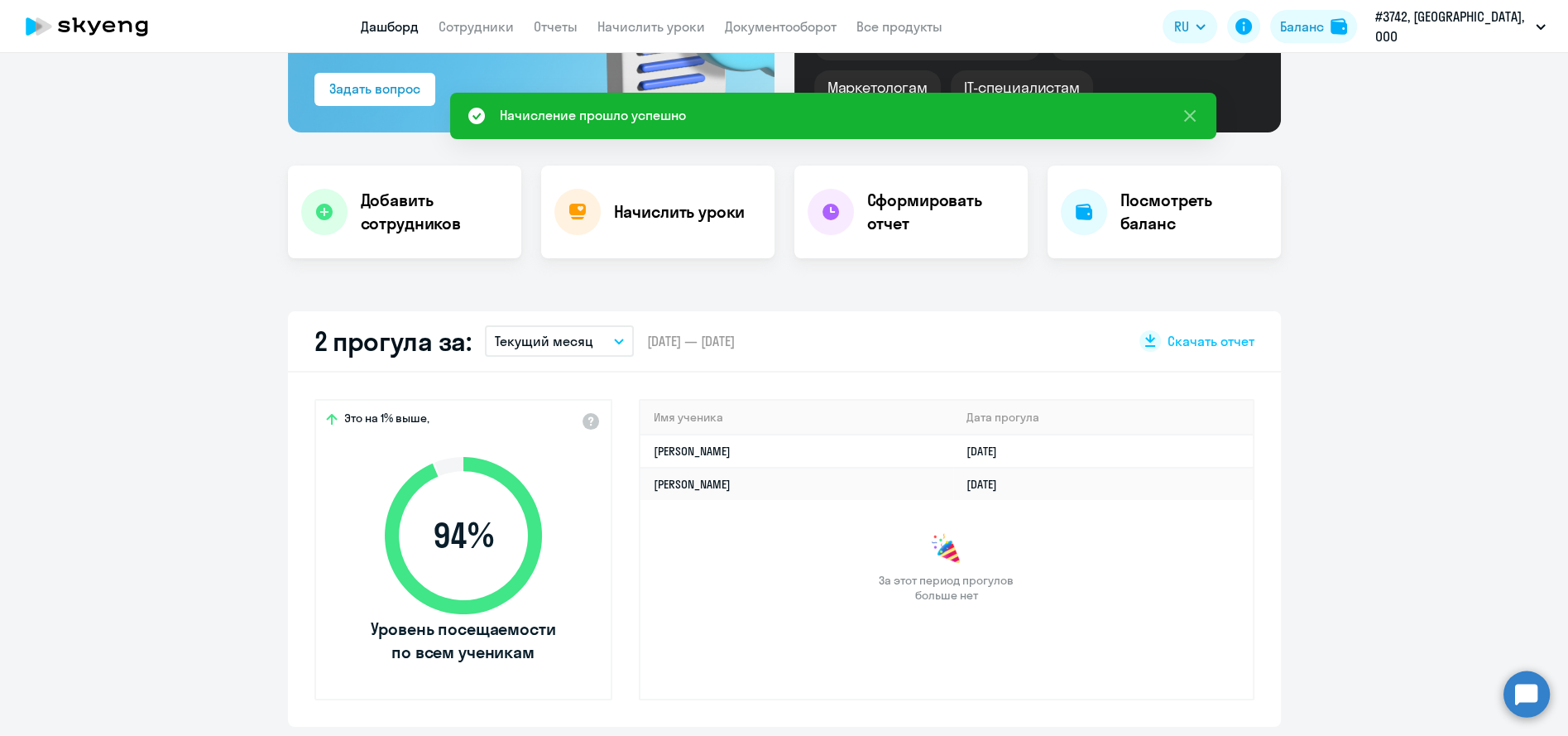
select select "30"
